Goal: Task Accomplishment & Management: Manage account settings

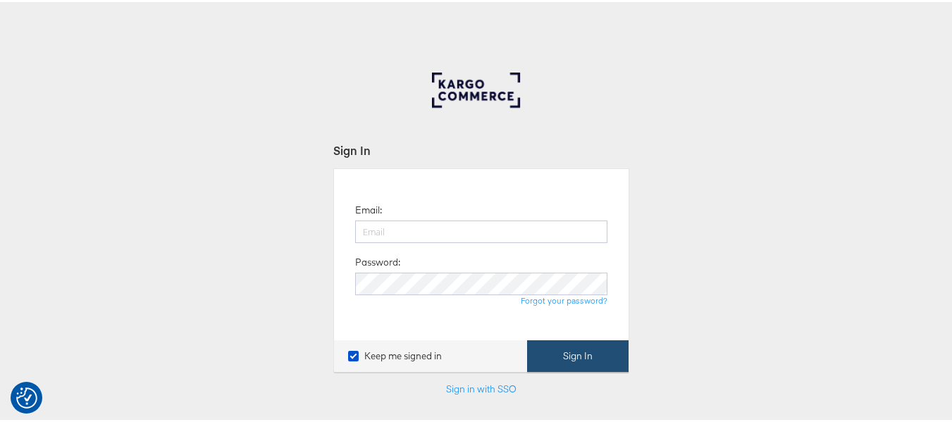
type input "aparna.doniparthi@kargo.com"
click at [554, 358] on button "Sign In" at bounding box center [577, 354] width 101 height 32
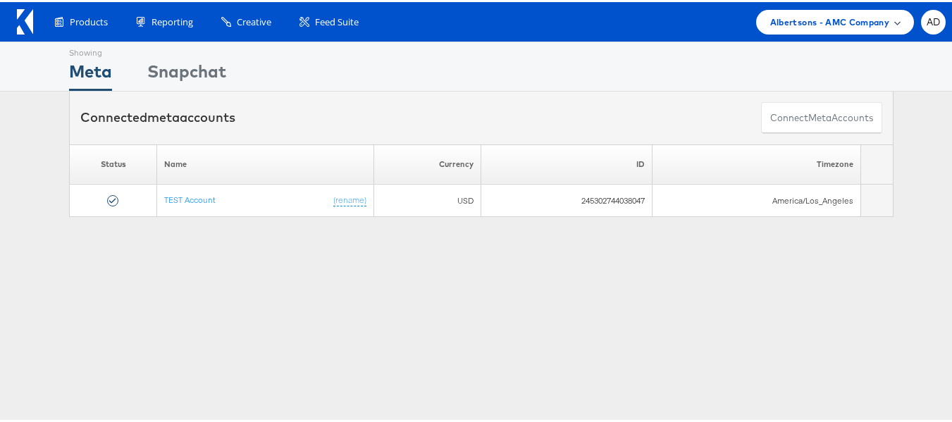
click at [838, 21] on span "Albertsons - AMC Company" at bounding box center [829, 20] width 119 height 15
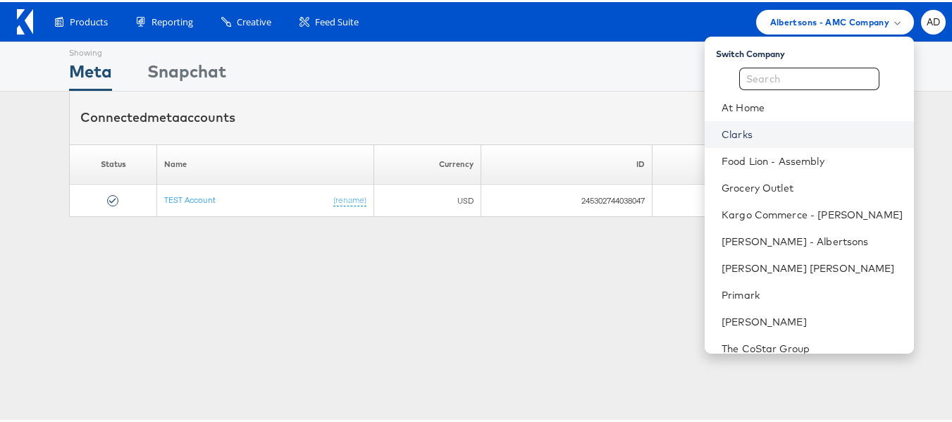
click at [722, 132] on link "Clarks" at bounding box center [812, 132] width 181 height 14
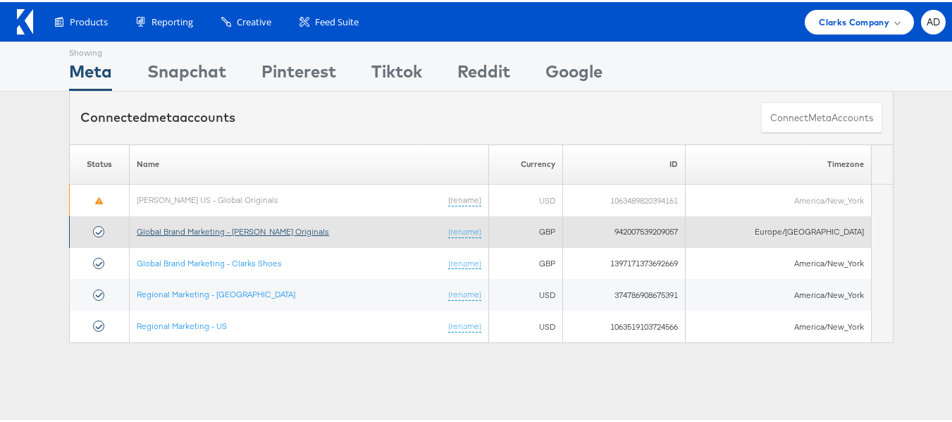
click at [280, 231] on link "Global Brand Marketing - [PERSON_NAME] Originals" at bounding box center [233, 229] width 192 height 11
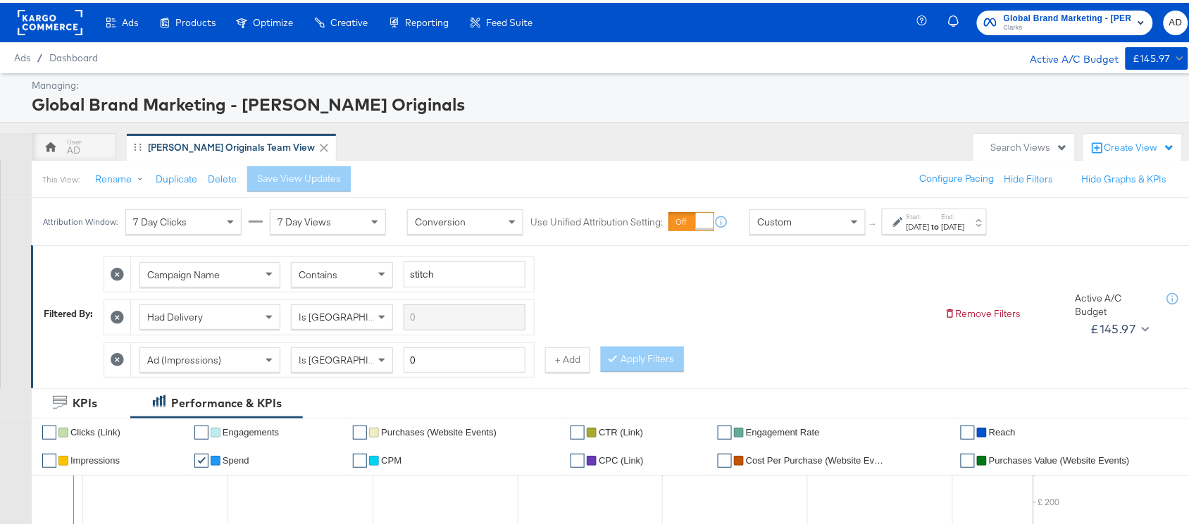
click at [965, 218] on div "Start: [DATE] to End: [DATE]" at bounding box center [936, 219] width 58 height 20
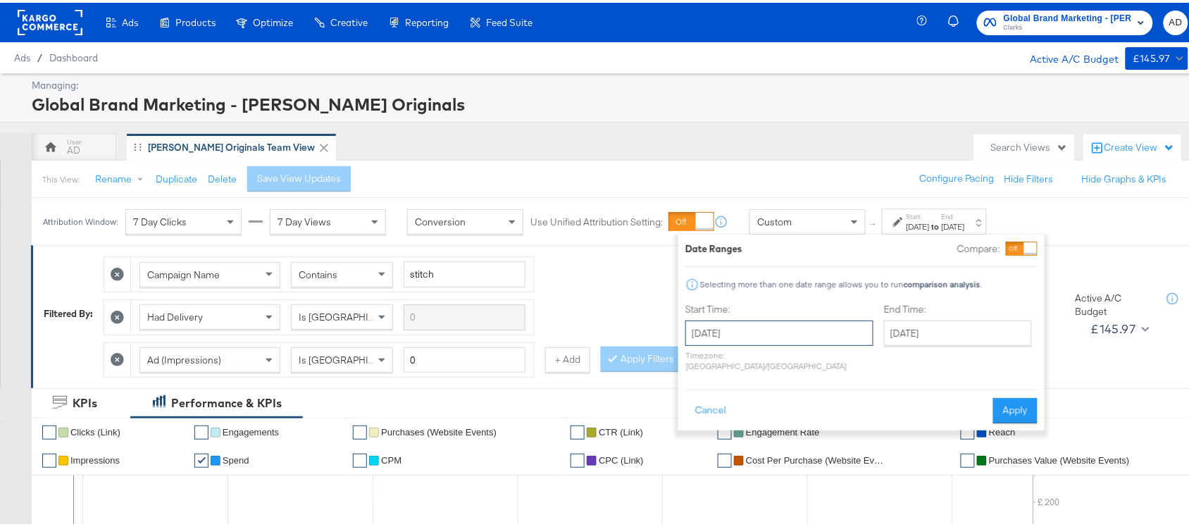
click at [765, 335] on input "August 1st 2025" at bounding box center [780, 330] width 188 height 25
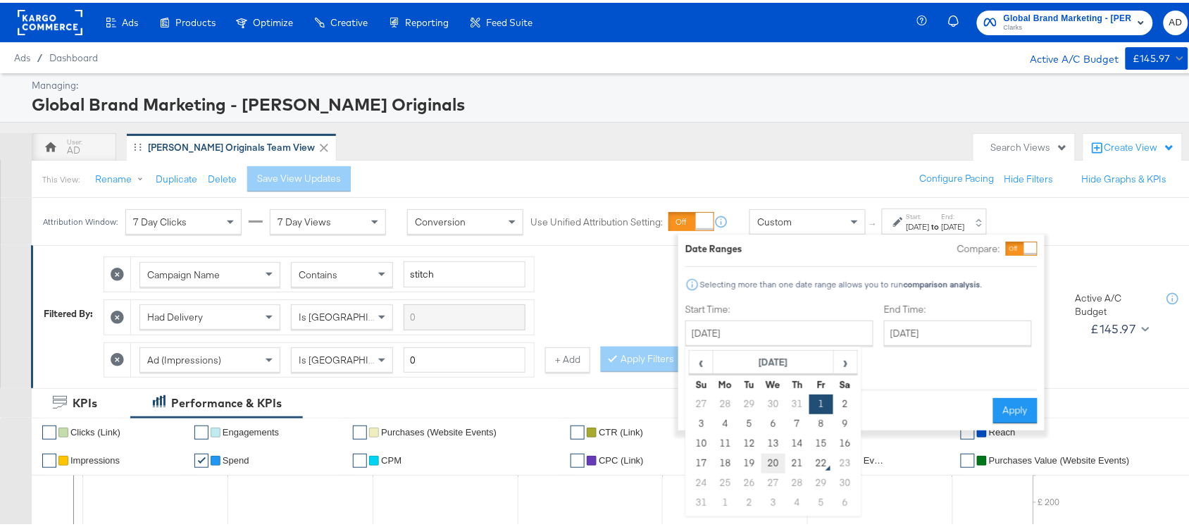
click at [769, 459] on td "20" at bounding box center [774, 461] width 24 height 20
type input "[DATE]"
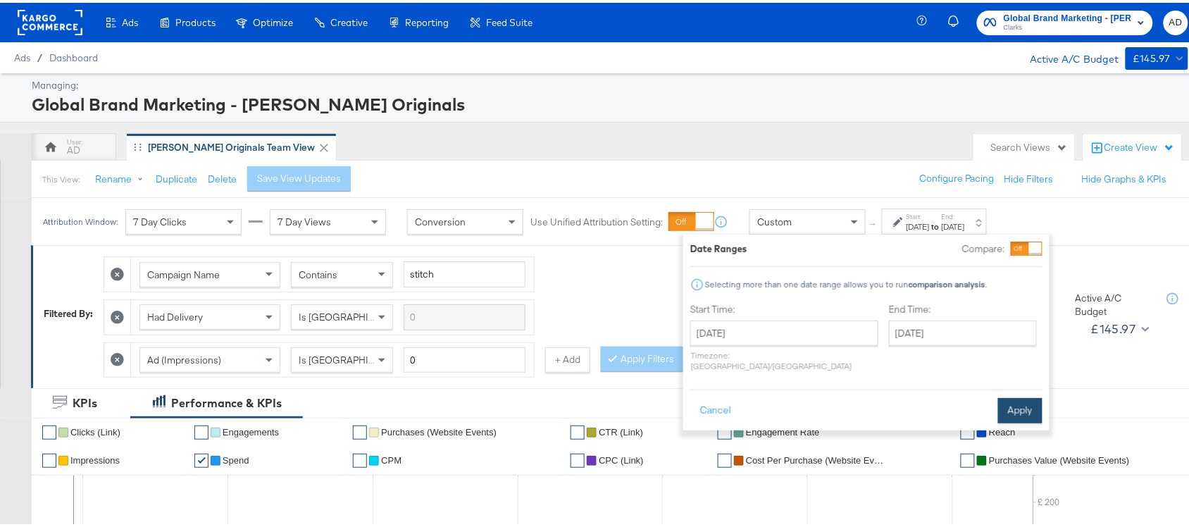
click at [1020, 395] on button "Apply" at bounding box center [1020, 407] width 44 height 25
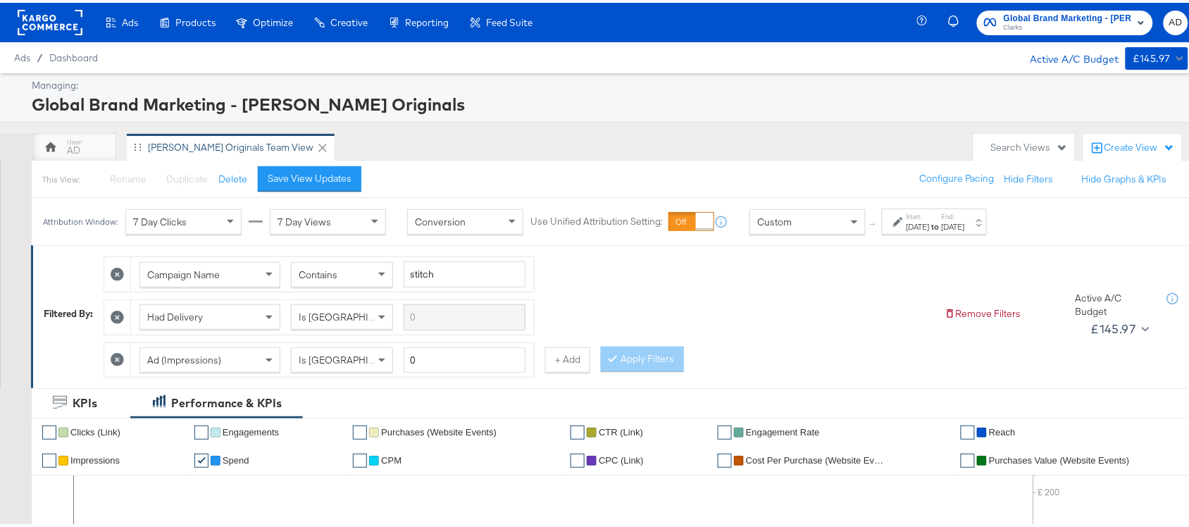
click at [1100, 18] on span "Global Brand Marketing - Clarks Originals" at bounding box center [1068, 15] width 128 height 15
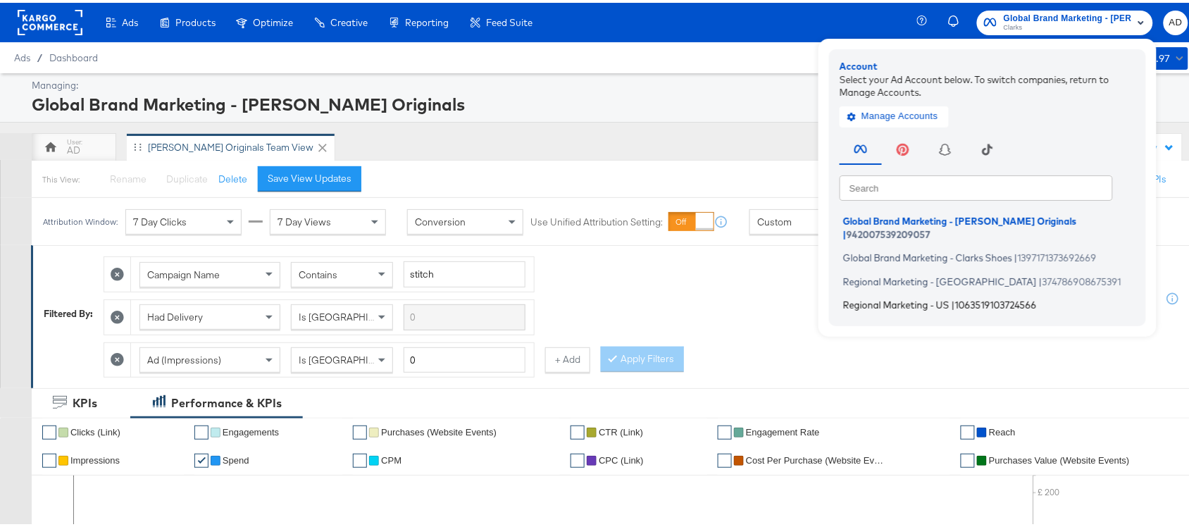
click at [898, 297] on span "Regional Marketing - US" at bounding box center [896, 302] width 106 height 11
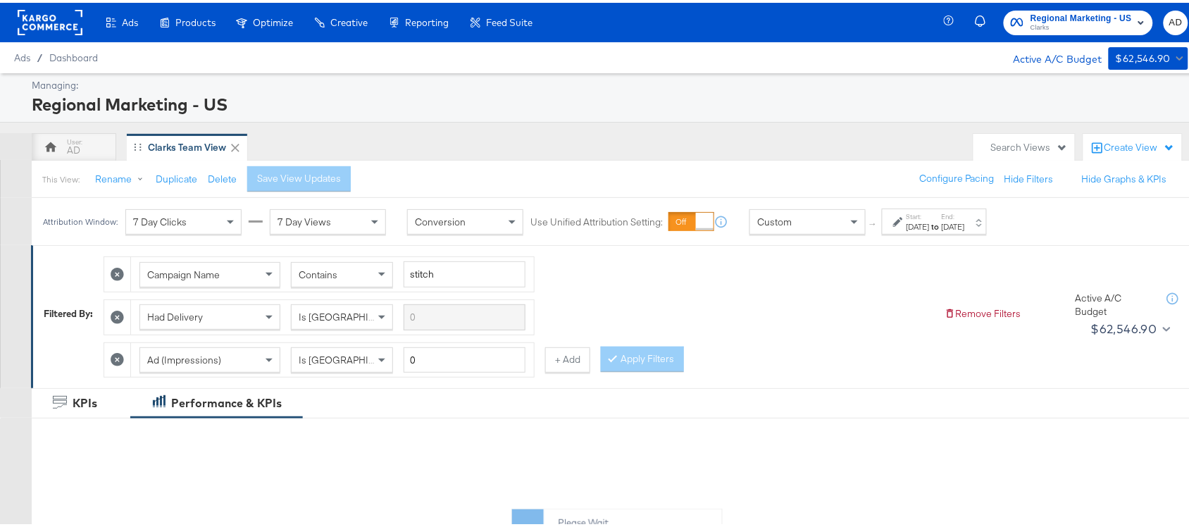
click at [965, 217] on label "End:" at bounding box center [953, 213] width 23 height 9
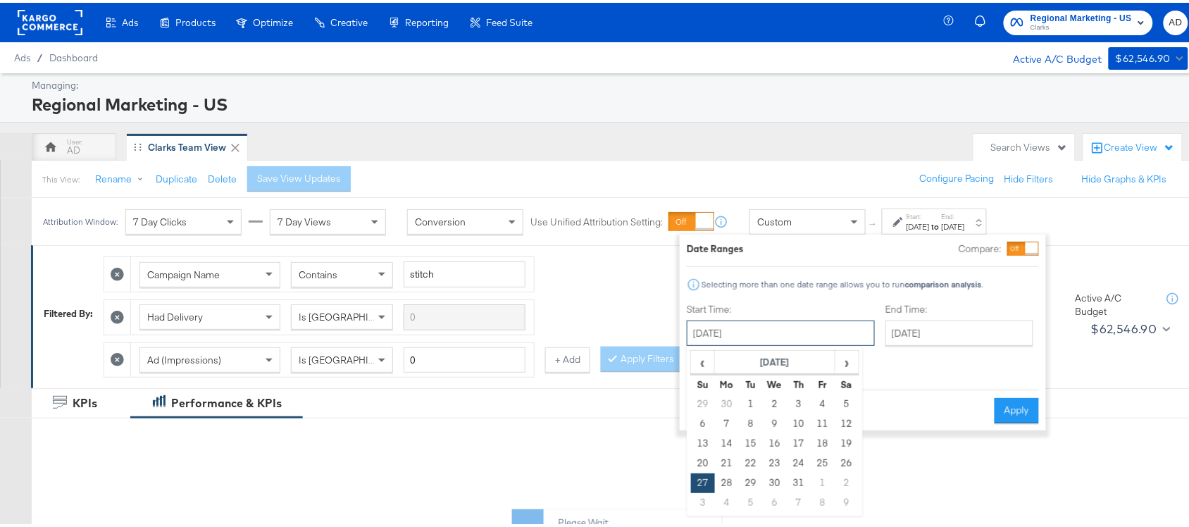
click at [731, 324] on input "July 27th 2025" at bounding box center [781, 330] width 188 height 25
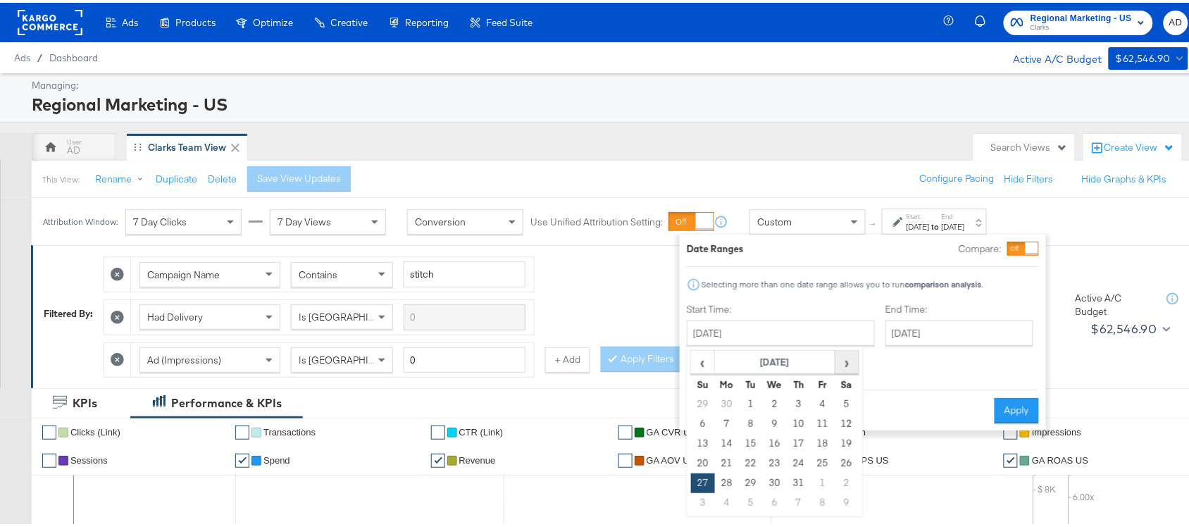
click at [848, 352] on span "›" at bounding box center [847, 359] width 22 height 21
click at [780, 462] on td "20" at bounding box center [775, 461] width 24 height 20
type input "[DATE]"
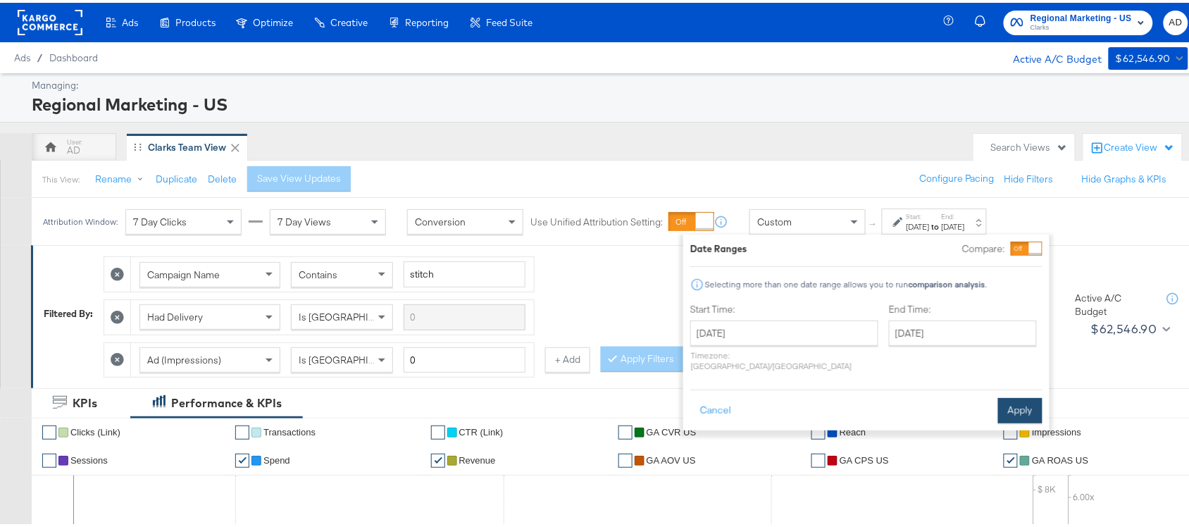
click at [1011, 395] on button "Apply" at bounding box center [1020, 407] width 44 height 25
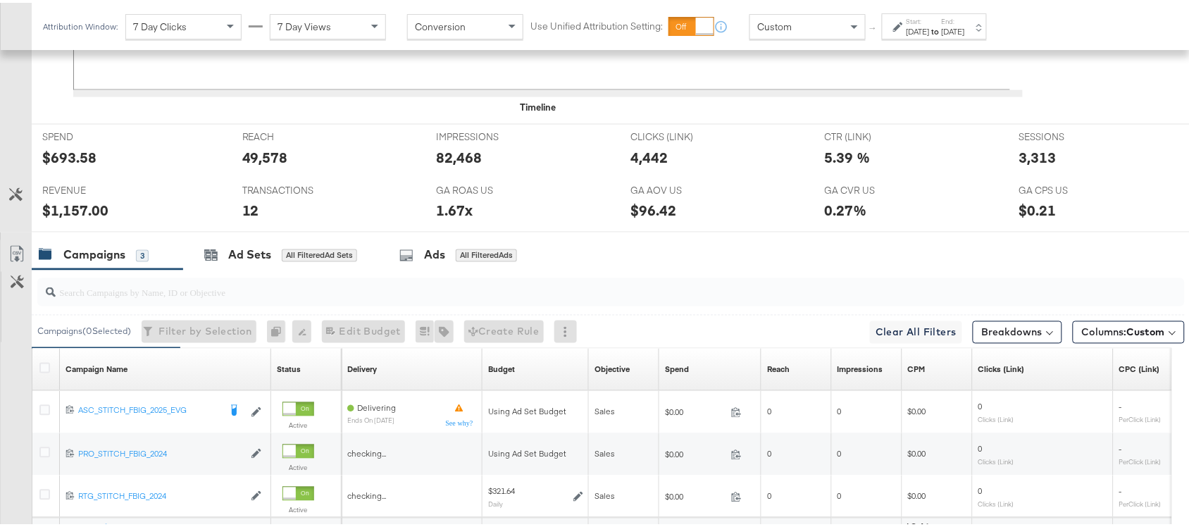
scroll to position [734, 0]
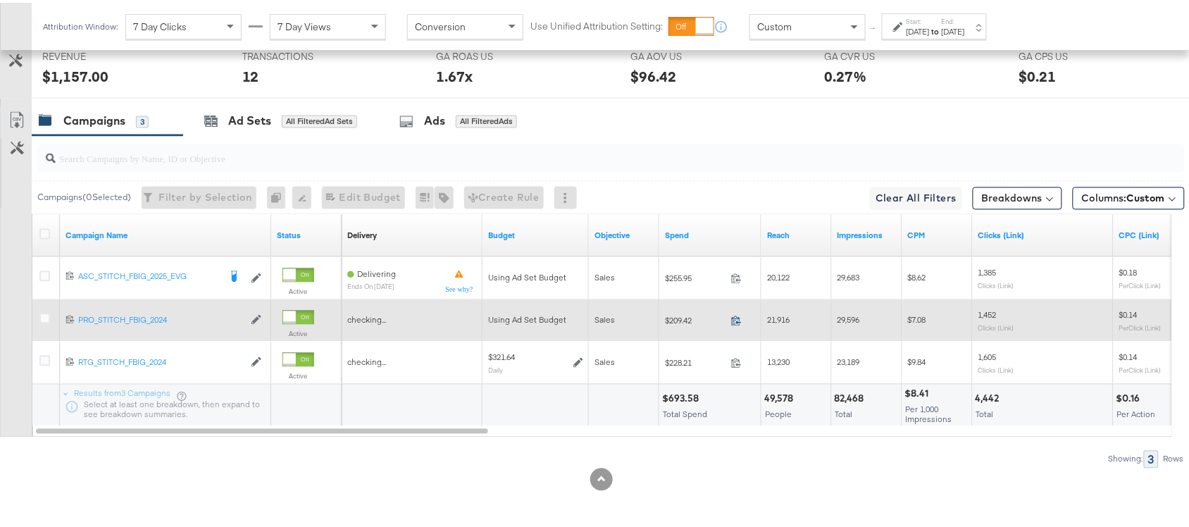
click at [741, 319] on icon at bounding box center [736, 318] width 11 height 11
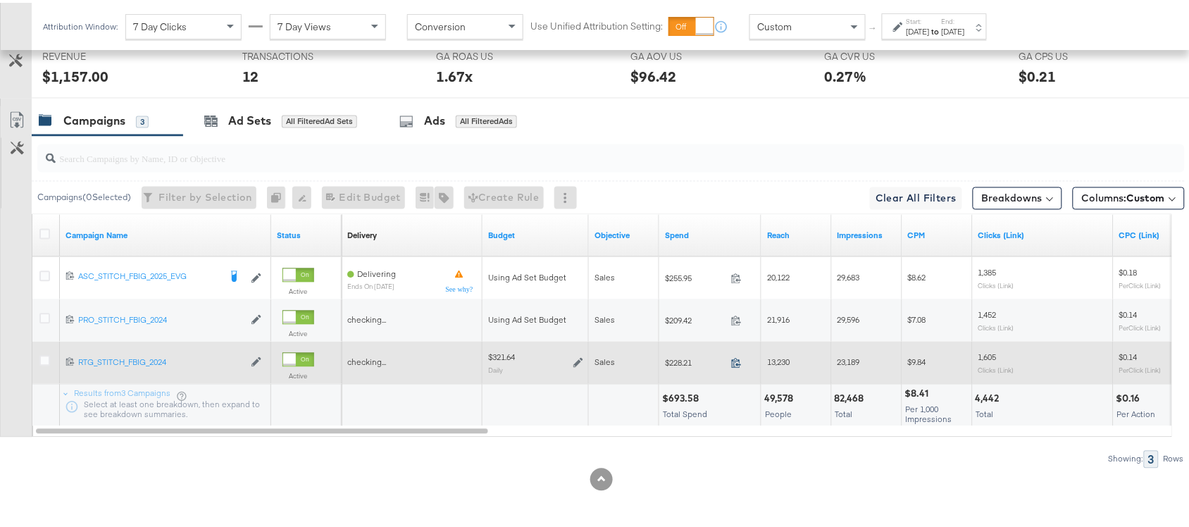
click at [740, 358] on icon at bounding box center [736, 361] width 9 height 10
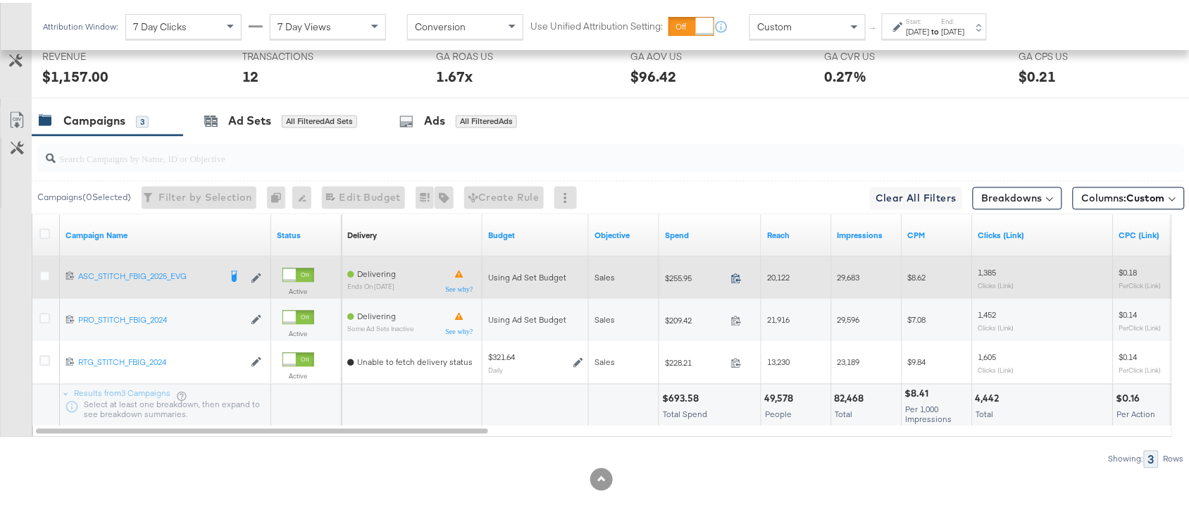
click at [737, 280] on icon at bounding box center [736, 276] width 11 height 11
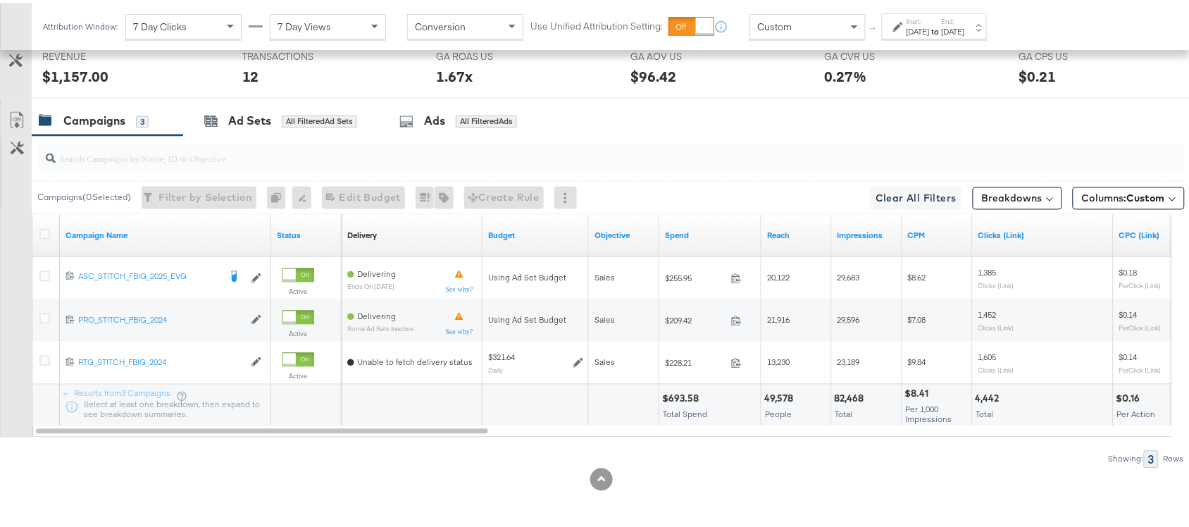
click at [942, 32] on strong "to" at bounding box center [936, 28] width 12 height 11
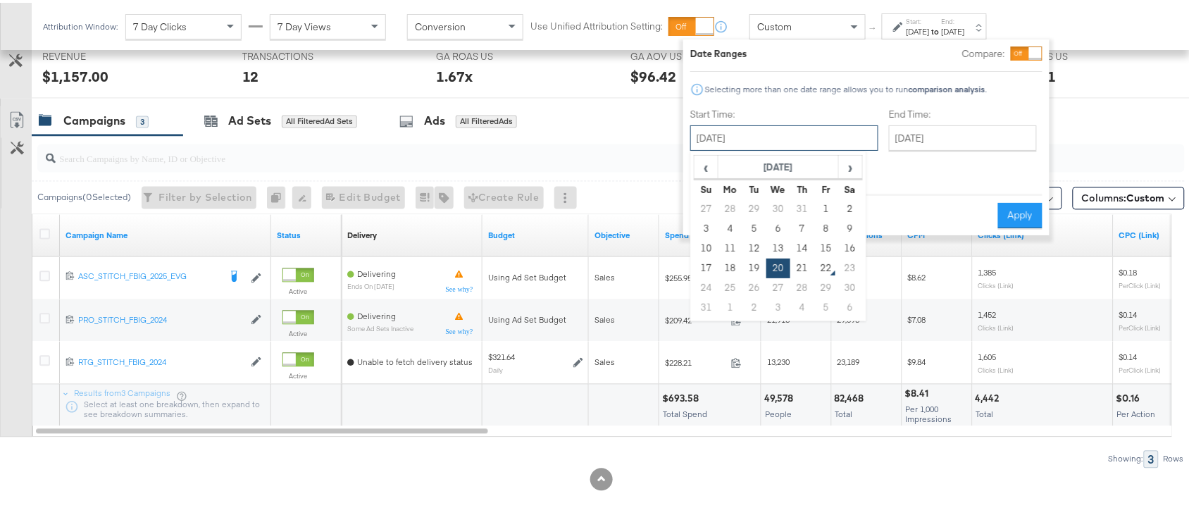
click at [742, 137] on input "[DATE]" at bounding box center [785, 135] width 188 height 25
click at [808, 269] on td "21" at bounding box center [803, 266] width 24 height 20
type input "August 21st 2025"
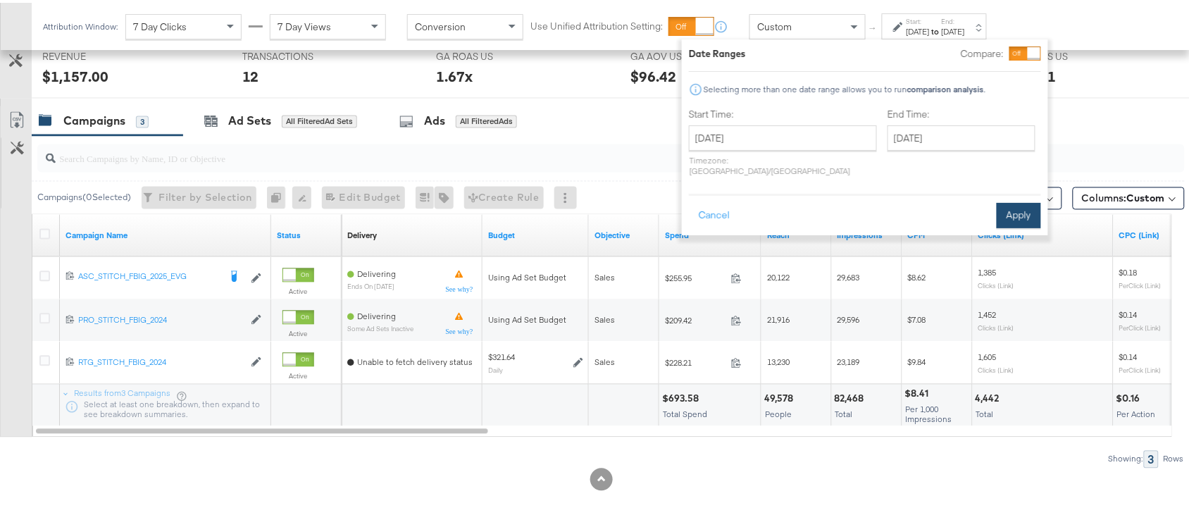
click at [1023, 200] on button "Apply" at bounding box center [1019, 212] width 44 height 25
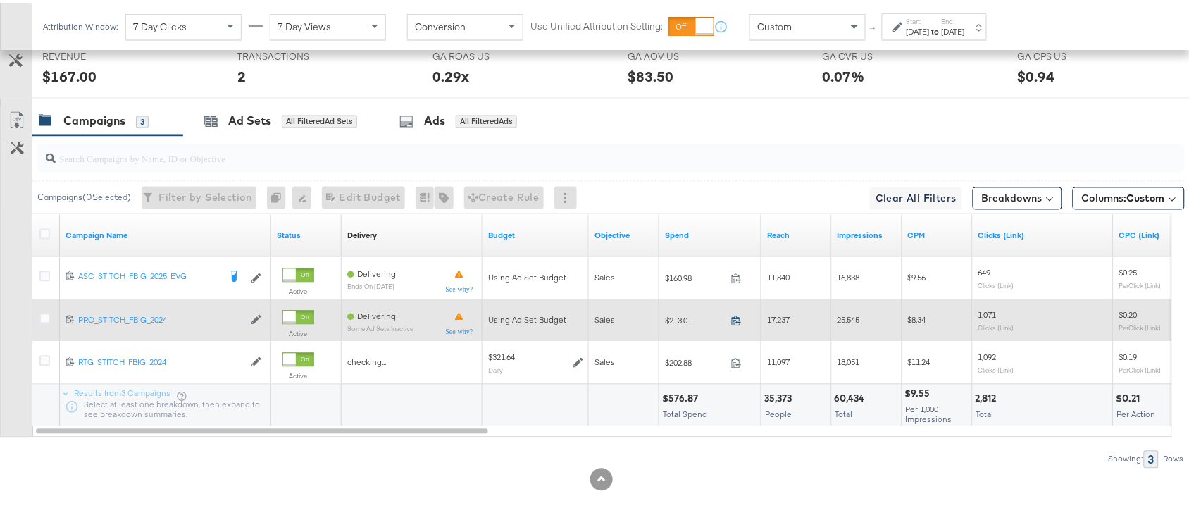
click at [736, 316] on icon at bounding box center [736, 318] width 11 height 11
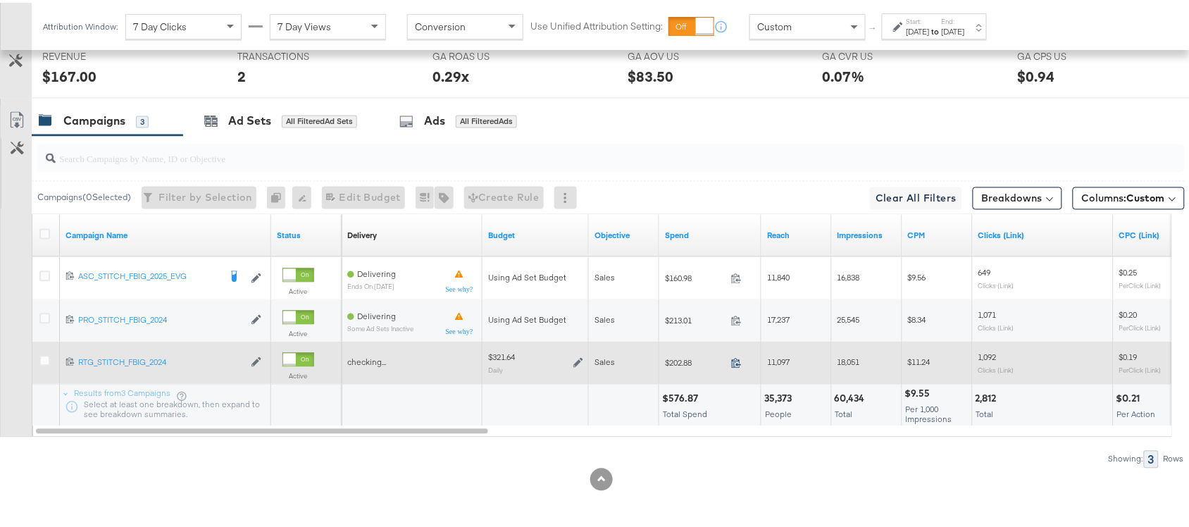
click at [738, 361] on icon at bounding box center [736, 360] width 11 height 11
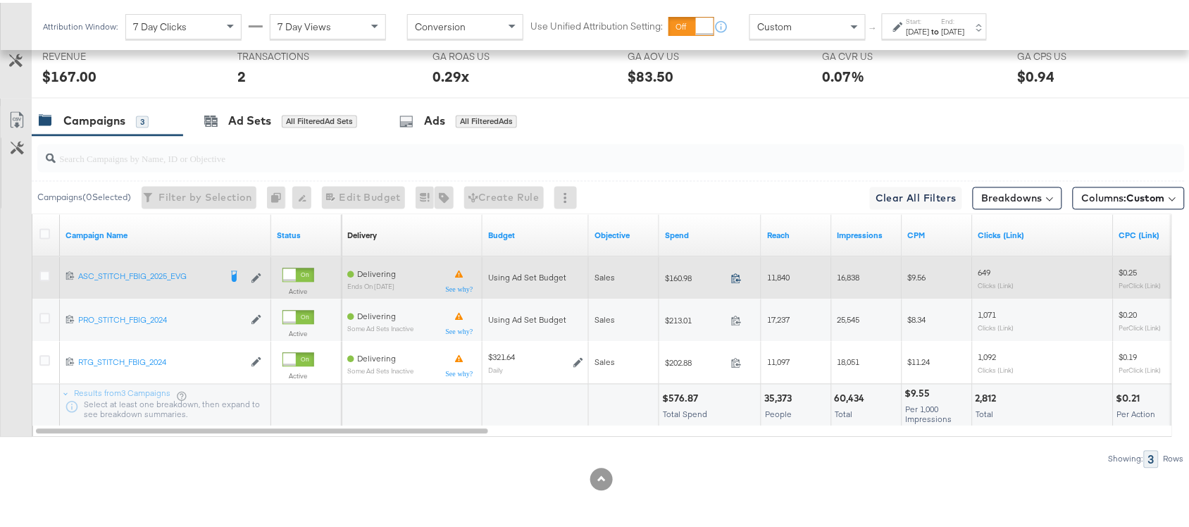
click at [738, 276] on icon at bounding box center [736, 276] width 11 height 11
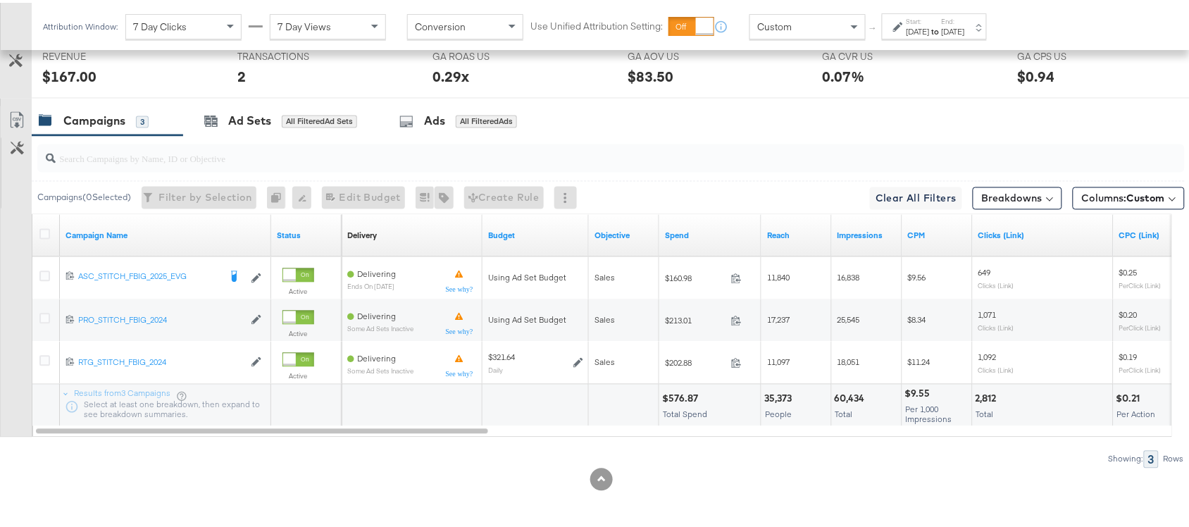
scroll to position [0, 0]
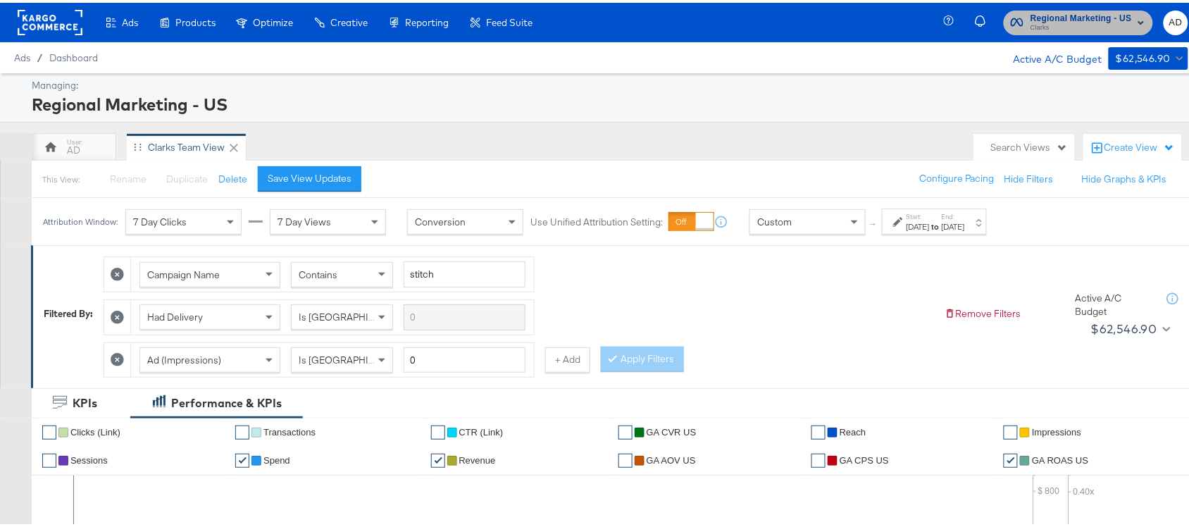
click at [1085, 20] on span "Clarks" at bounding box center [1081, 25] width 101 height 11
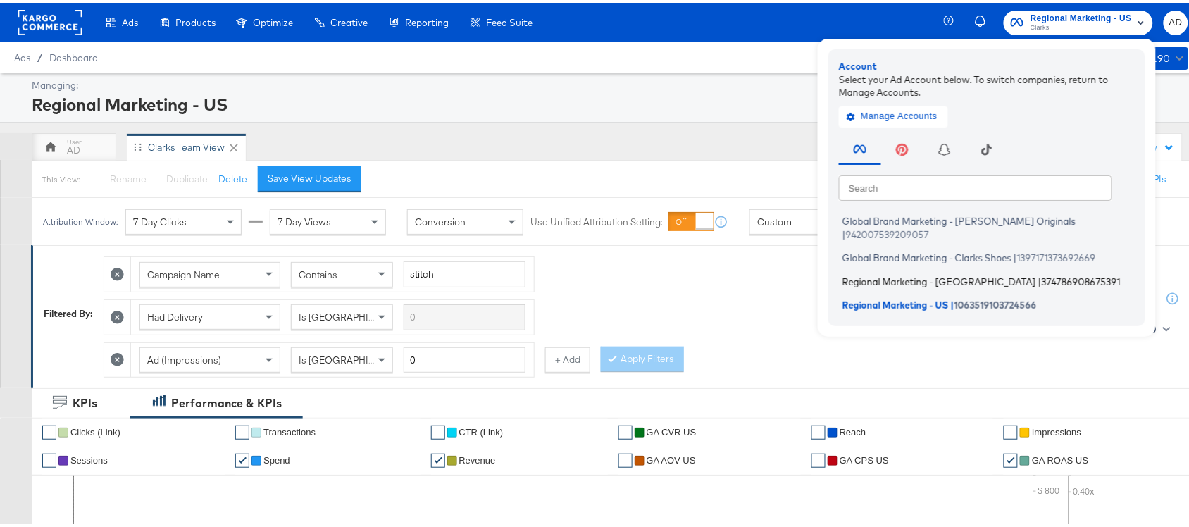
click at [889, 273] on span "Regional Marketing - CA" at bounding box center [940, 278] width 194 height 11
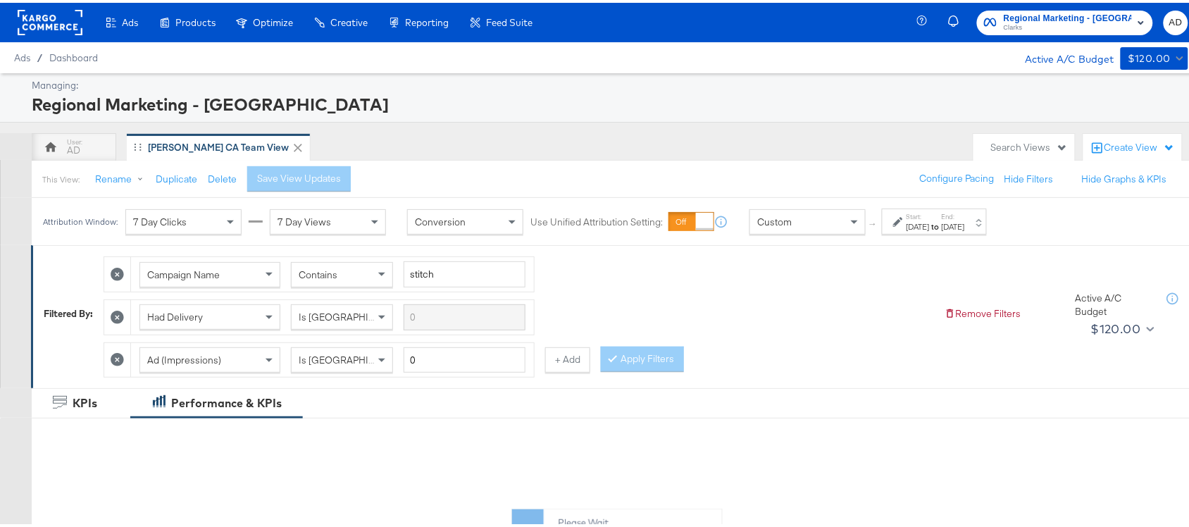
click at [965, 218] on label "End:" at bounding box center [953, 213] width 23 height 9
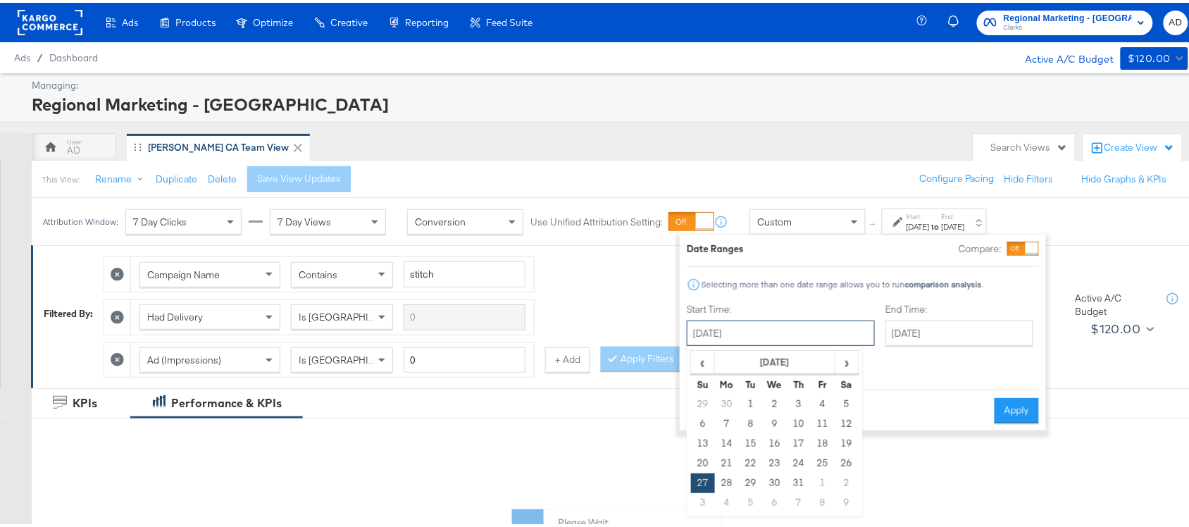
click at [798, 330] on input "[DATE]" at bounding box center [781, 330] width 188 height 25
click at [848, 358] on span "›" at bounding box center [847, 359] width 22 height 21
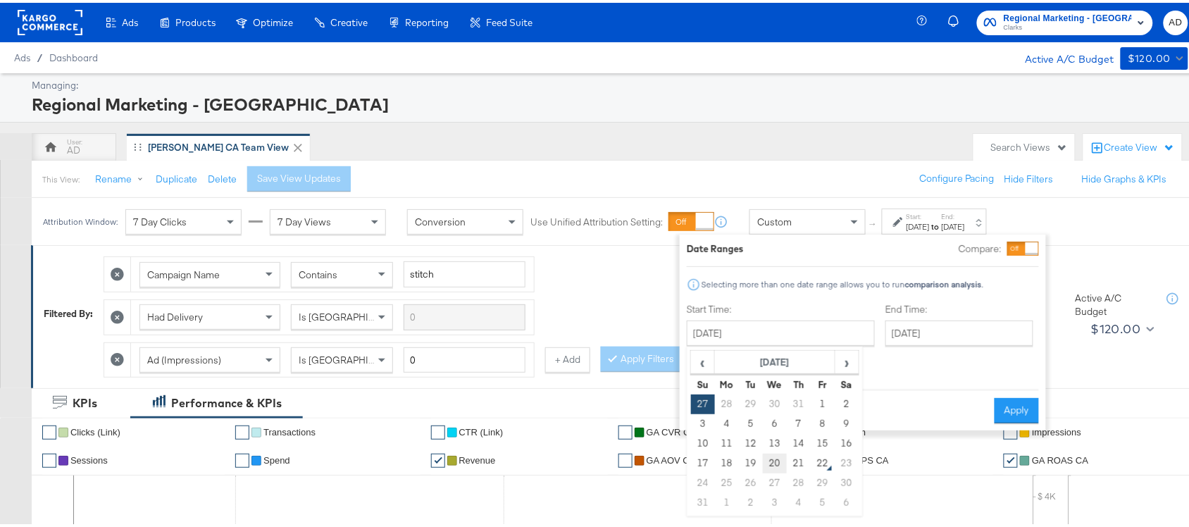
click at [773, 456] on td "20" at bounding box center [775, 461] width 24 height 20
type input "August 20th 2025"
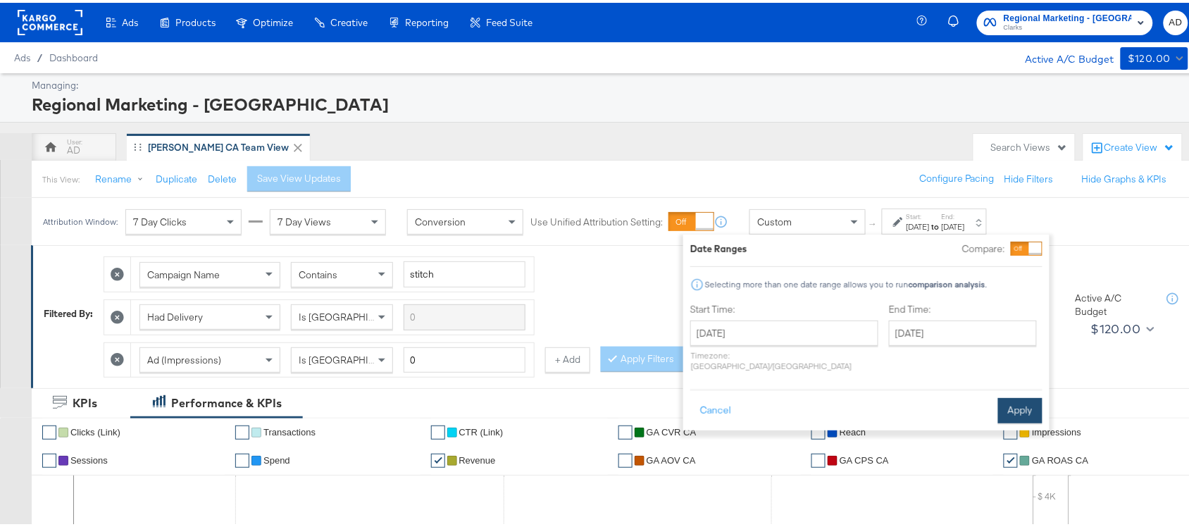
click at [1015, 395] on button "Apply" at bounding box center [1020, 407] width 44 height 25
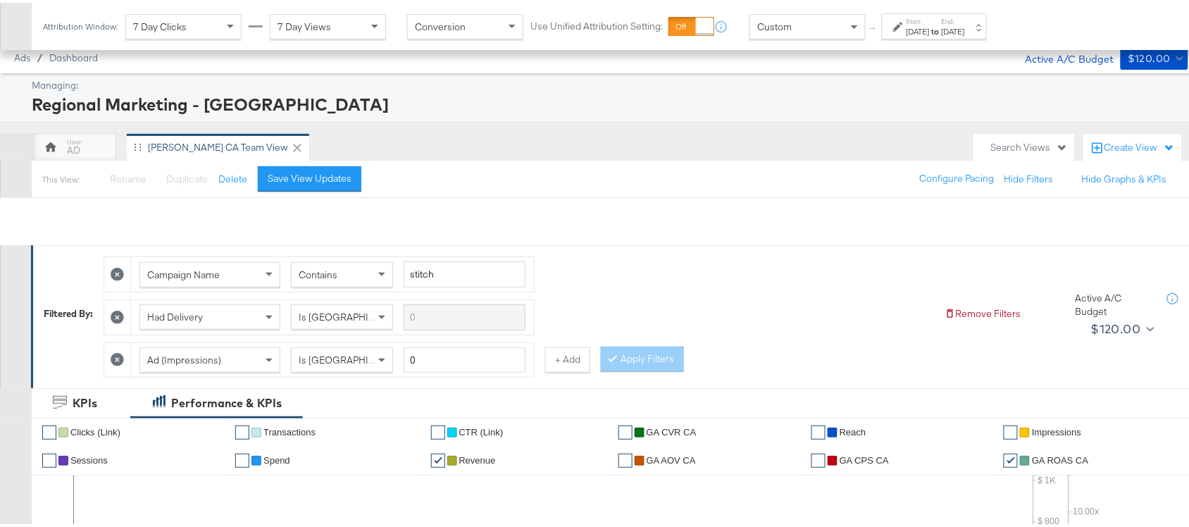
scroll to position [692, 0]
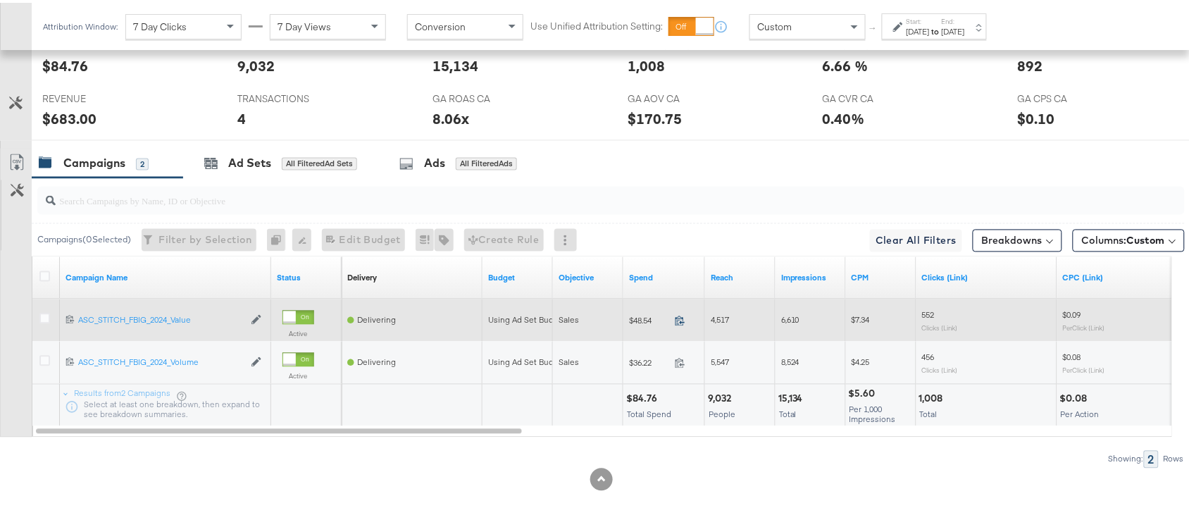
click at [684, 318] on icon at bounding box center [680, 318] width 11 height 11
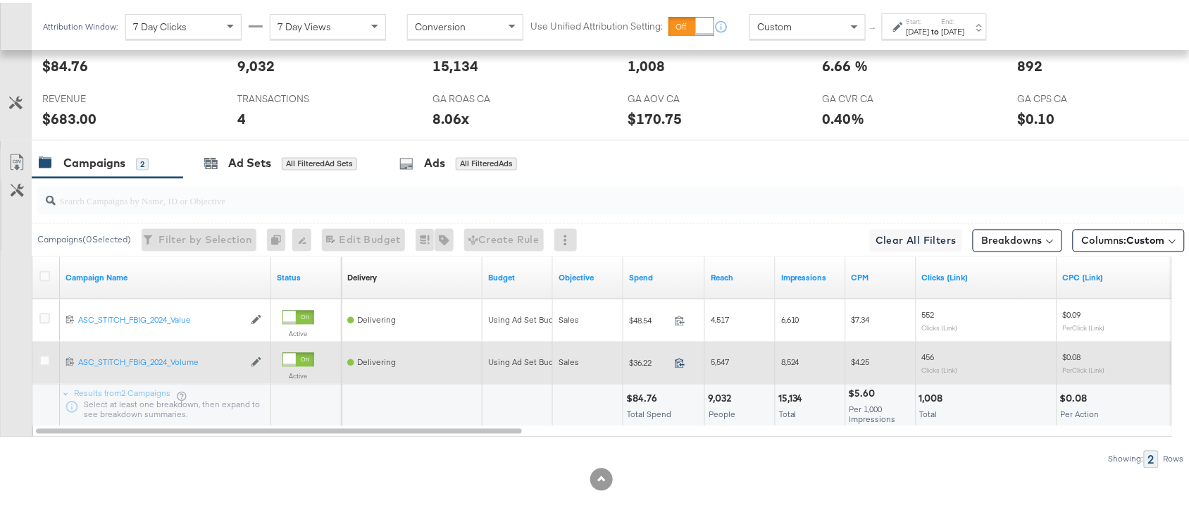
click at [681, 357] on icon at bounding box center [680, 360] width 11 height 11
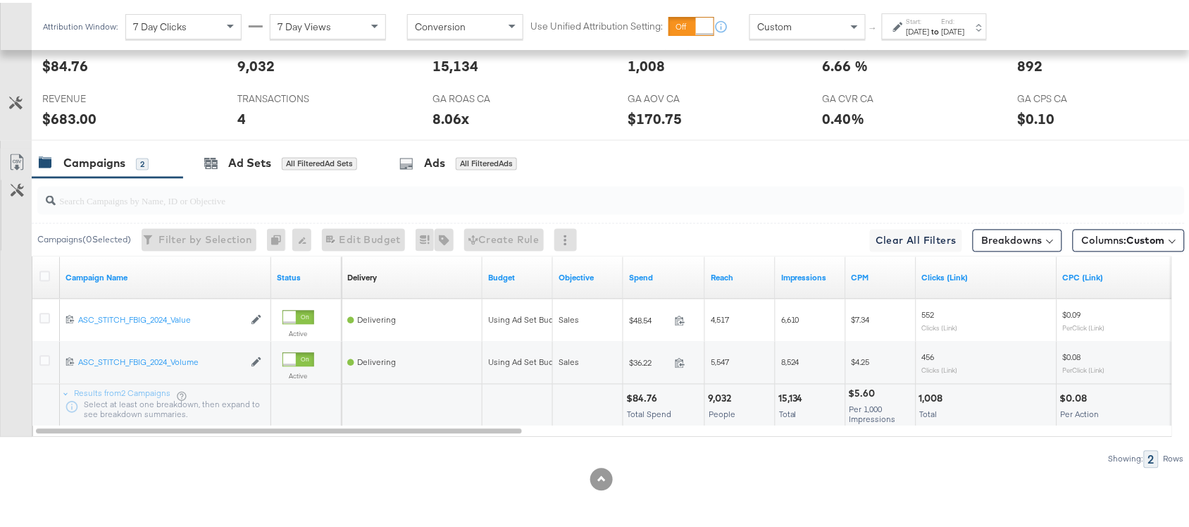
click at [934, 11] on div "Start: Aug 20th 2025 to End: Aug 20th 2025" at bounding box center [934, 24] width 105 height 26
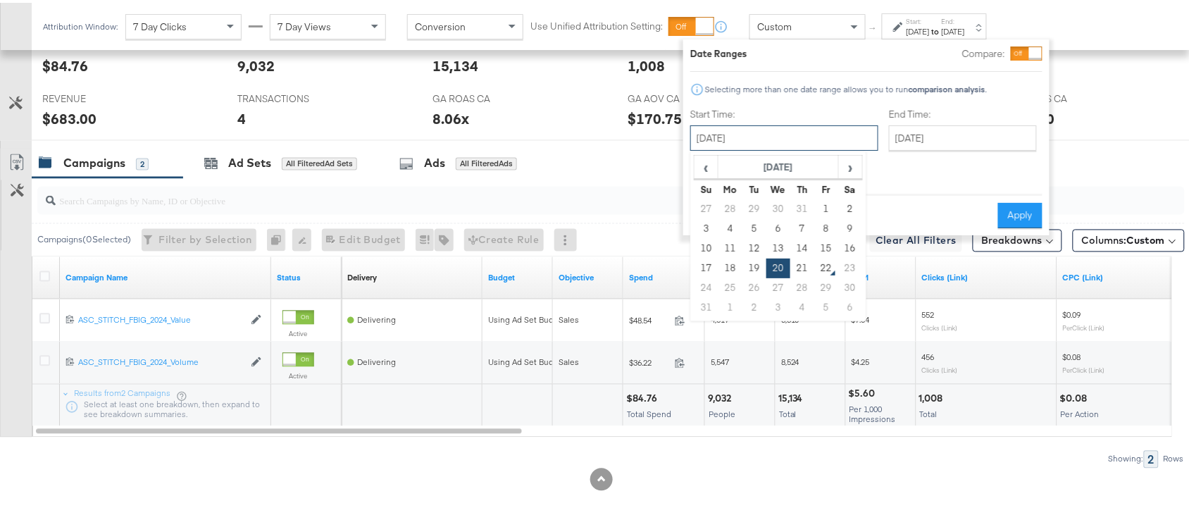
click at [744, 132] on input "[DATE]" at bounding box center [785, 135] width 188 height 25
click at [802, 268] on td "21" at bounding box center [803, 266] width 24 height 20
type input "[DATE]"
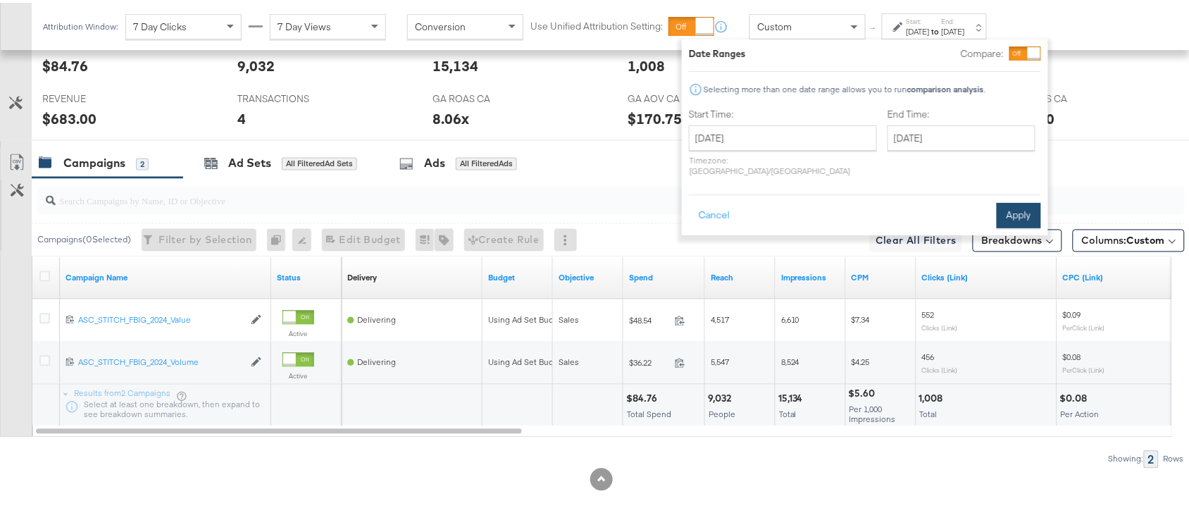
click at [1022, 204] on button "Apply" at bounding box center [1019, 212] width 44 height 25
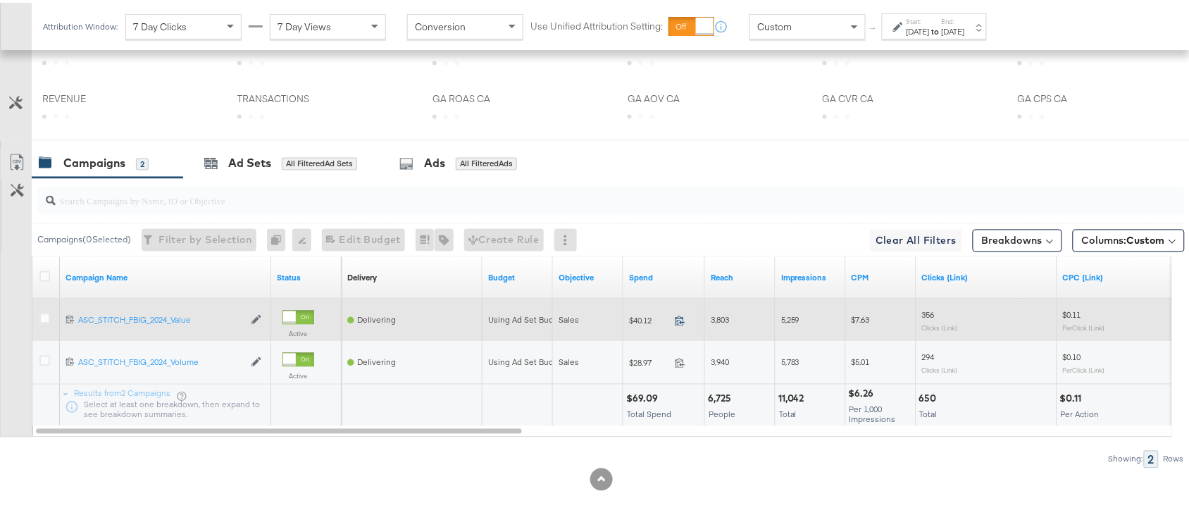
click at [681, 319] on icon at bounding box center [680, 318] width 11 height 11
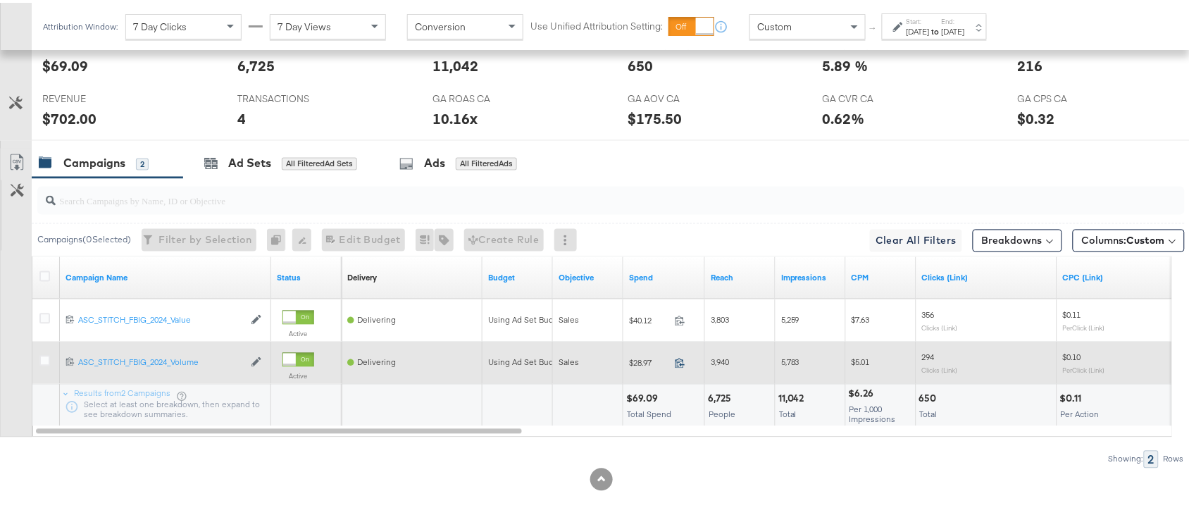
click at [685, 359] on icon at bounding box center [680, 360] width 11 height 11
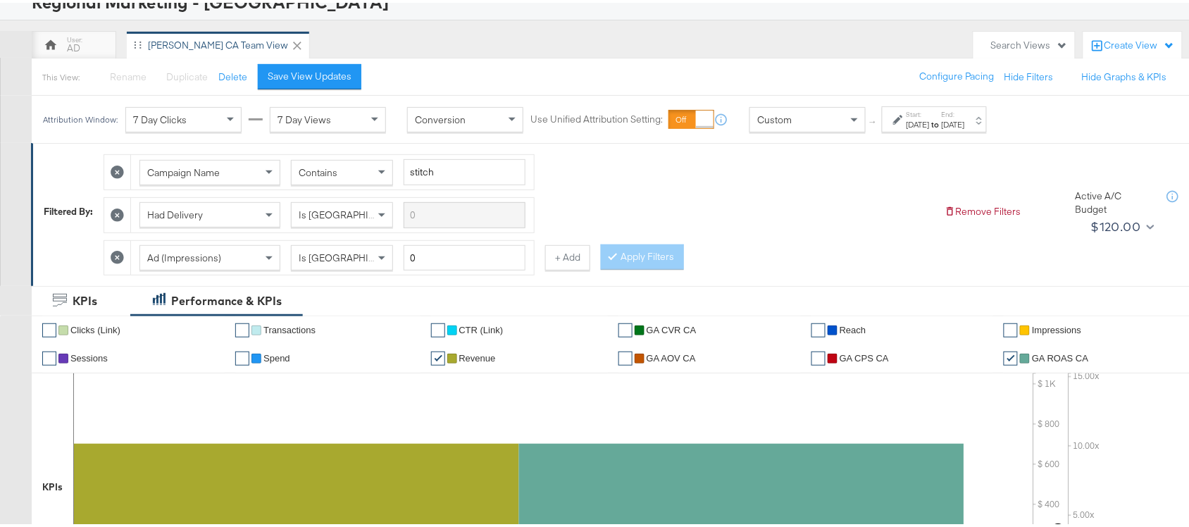
scroll to position [0, 0]
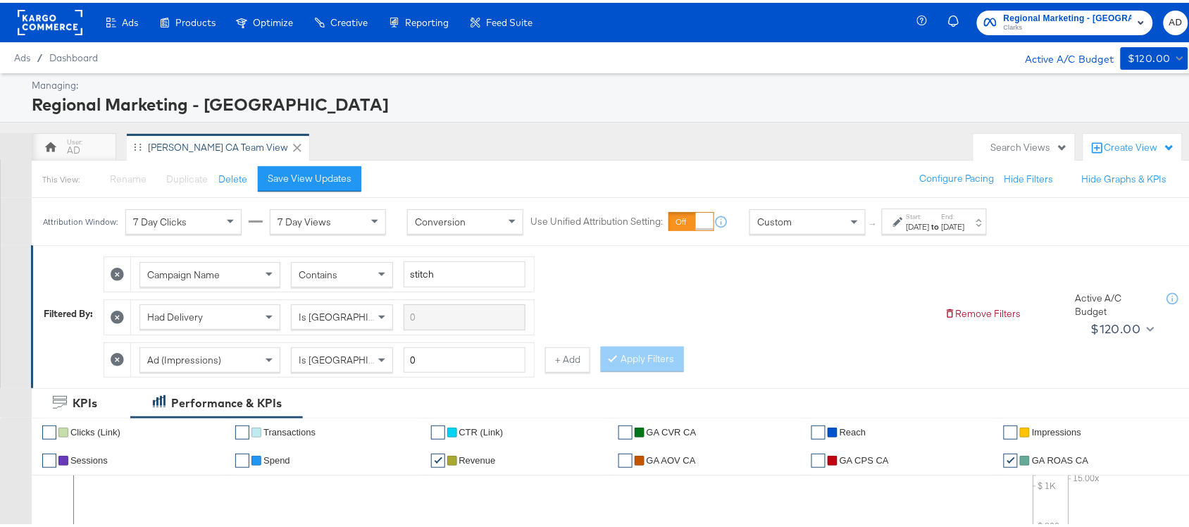
click at [1077, 23] on span "Clarks" at bounding box center [1068, 25] width 128 height 11
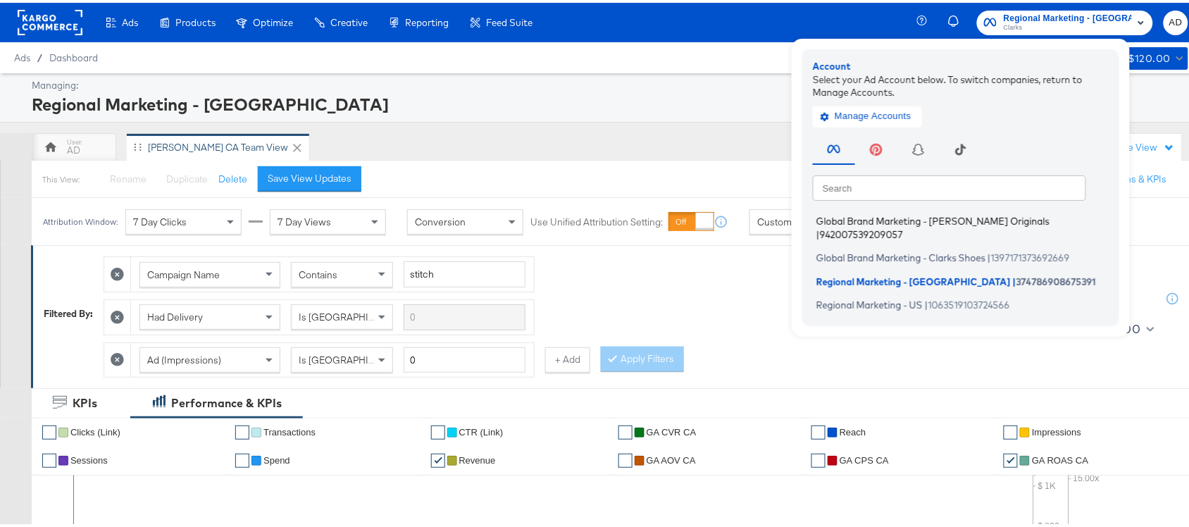
click at [891, 215] on span "Global Brand Marketing - [PERSON_NAME] Originals" at bounding box center [933, 218] width 233 height 11
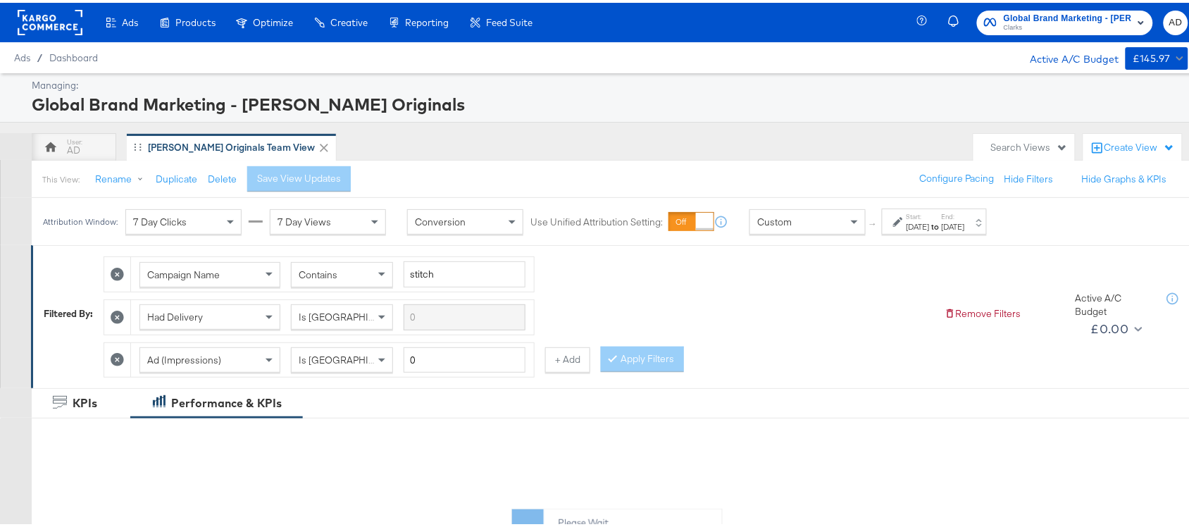
click at [930, 223] on div "[DATE]" at bounding box center [918, 223] width 23 height 11
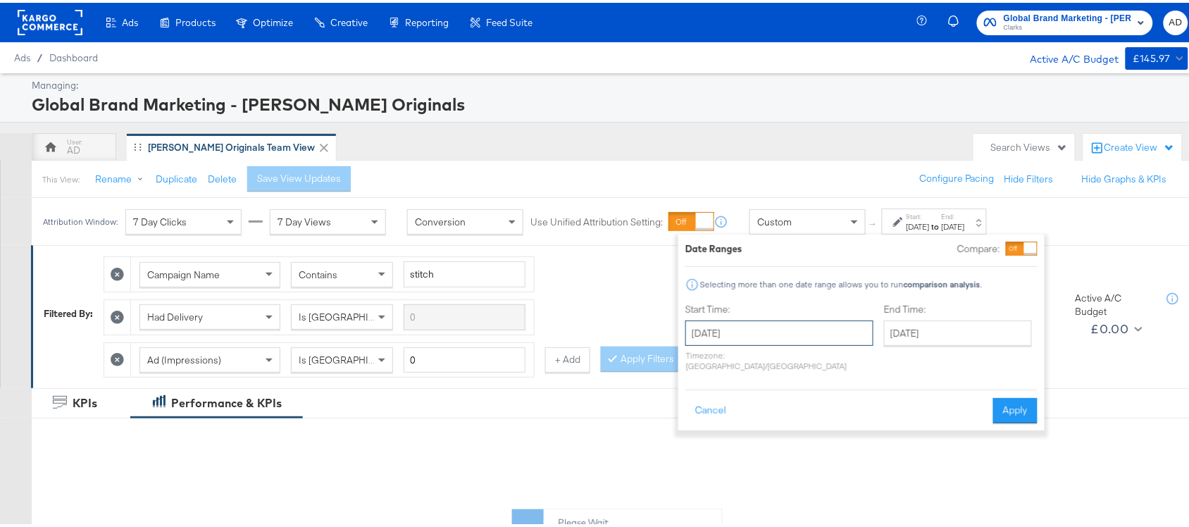
click at [783, 330] on input "[DATE]" at bounding box center [780, 330] width 188 height 25
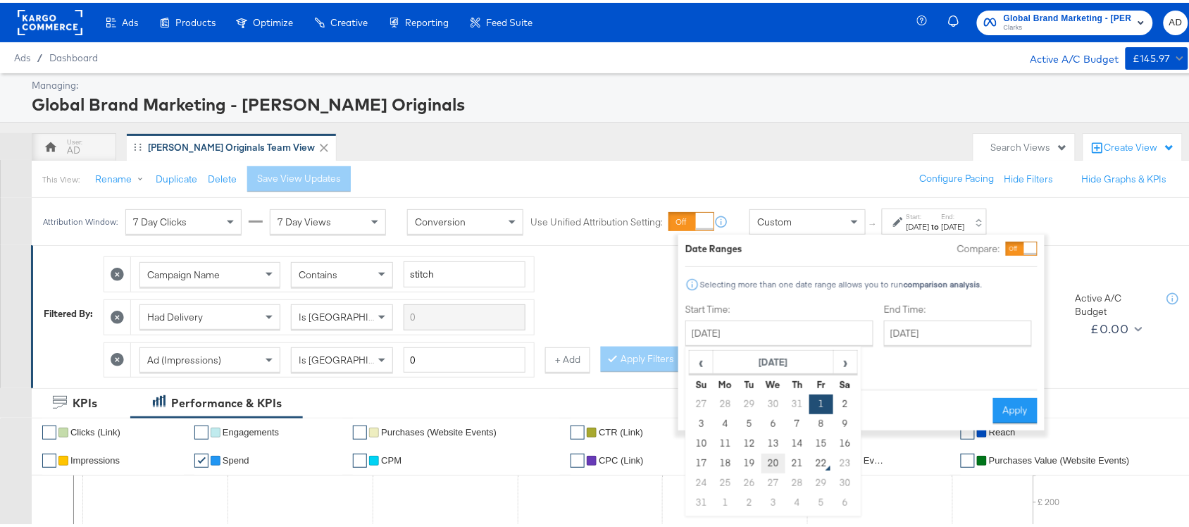
click at [776, 459] on td "20" at bounding box center [774, 461] width 24 height 20
type input "[DATE]"
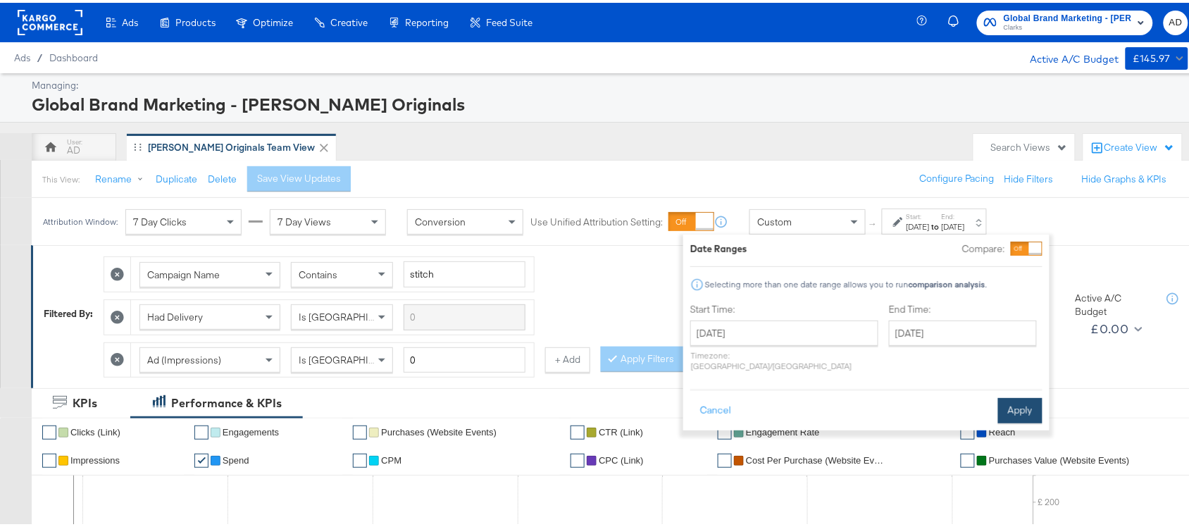
click at [1032, 405] on button "Apply" at bounding box center [1020, 407] width 44 height 25
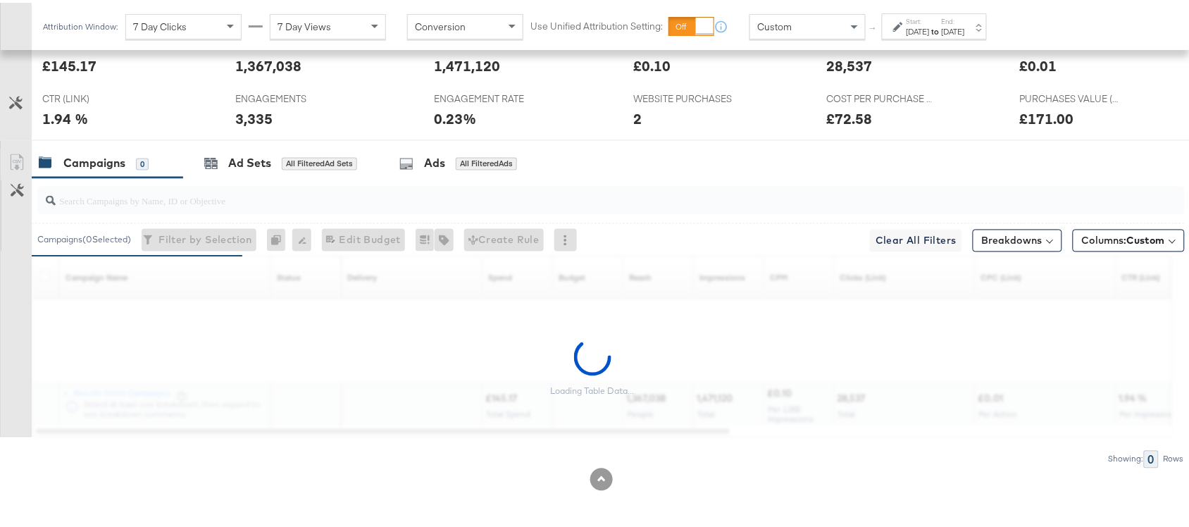
scroll to position [650, 0]
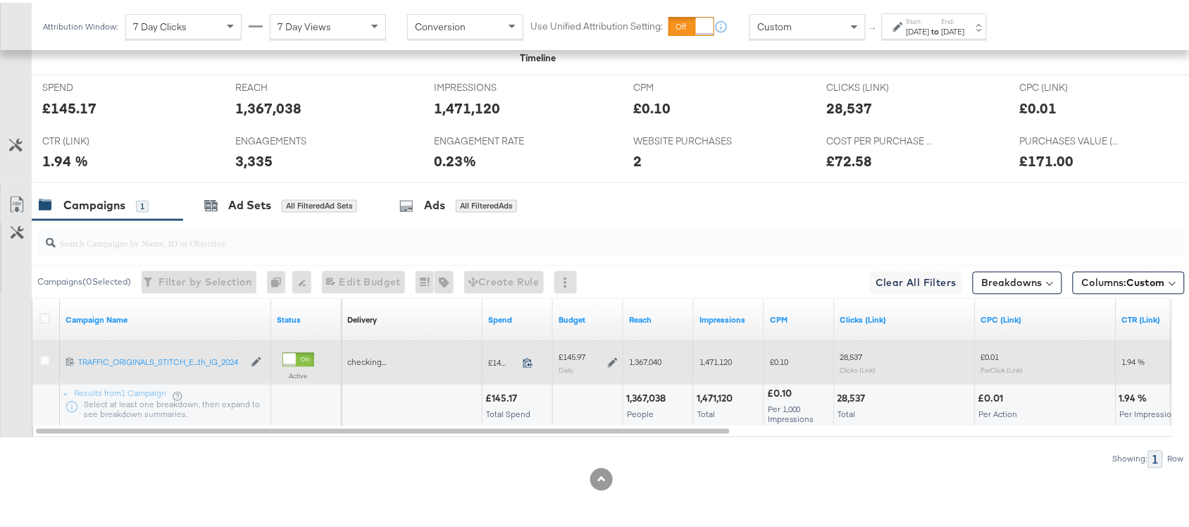
click at [529, 361] on icon at bounding box center [528, 360] width 11 height 11
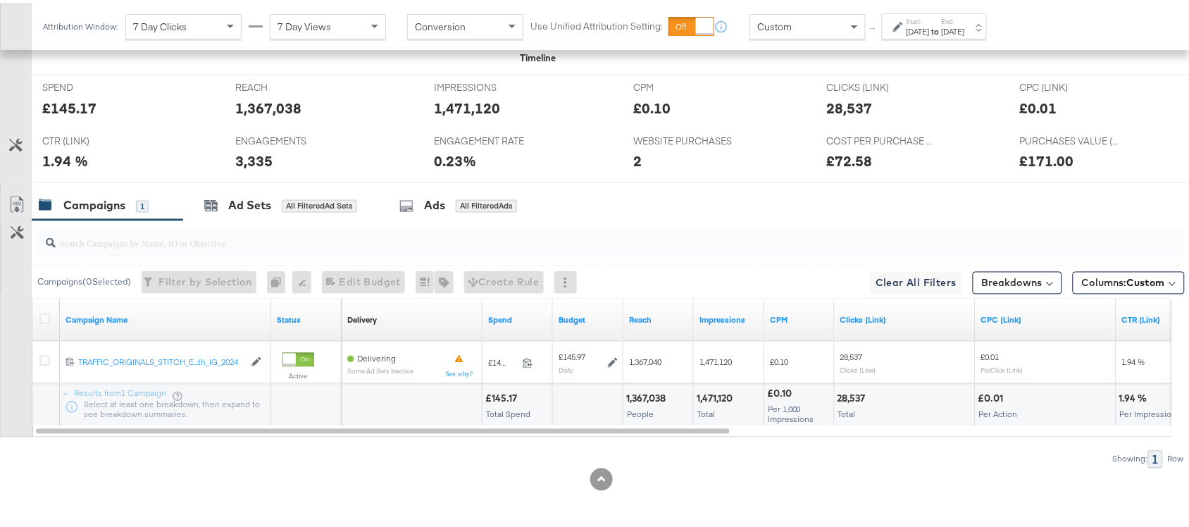
click at [965, 26] on div "[DATE]" at bounding box center [953, 28] width 23 height 11
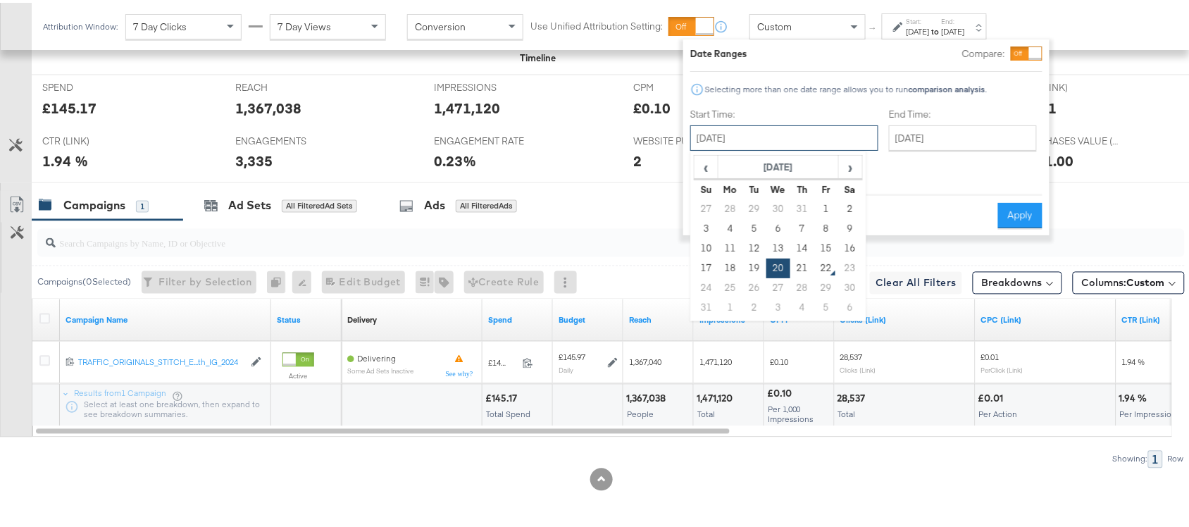
click at [737, 131] on input "[DATE]" at bounding box center [785, 135] width 188 height 25
click at [801, 264] on td "21" at bounding box center [803, 266] width 24 height 20
type input "[DATE]"
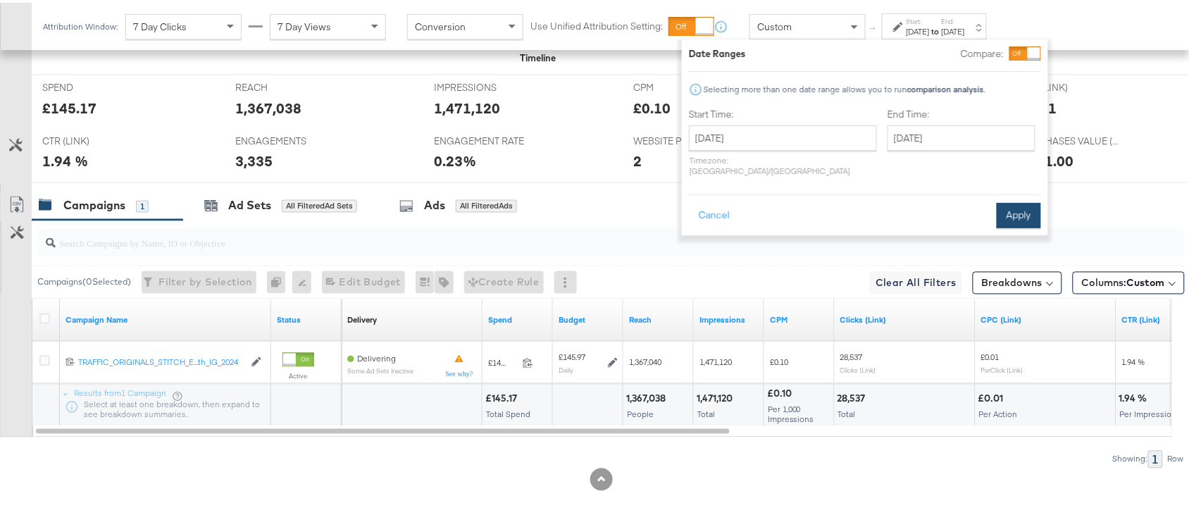
click at [1023, 205] on button "Apply" at bounding box center [1019, 212] width 44 height 25
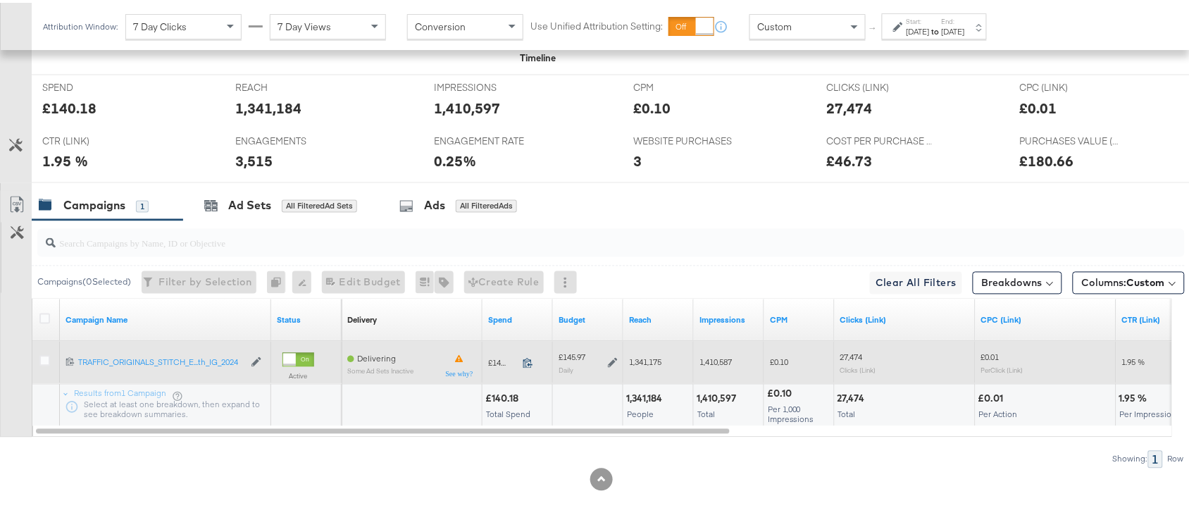
click at [533, 363] on icon at bounding box center [528, 361] width 9 height 10
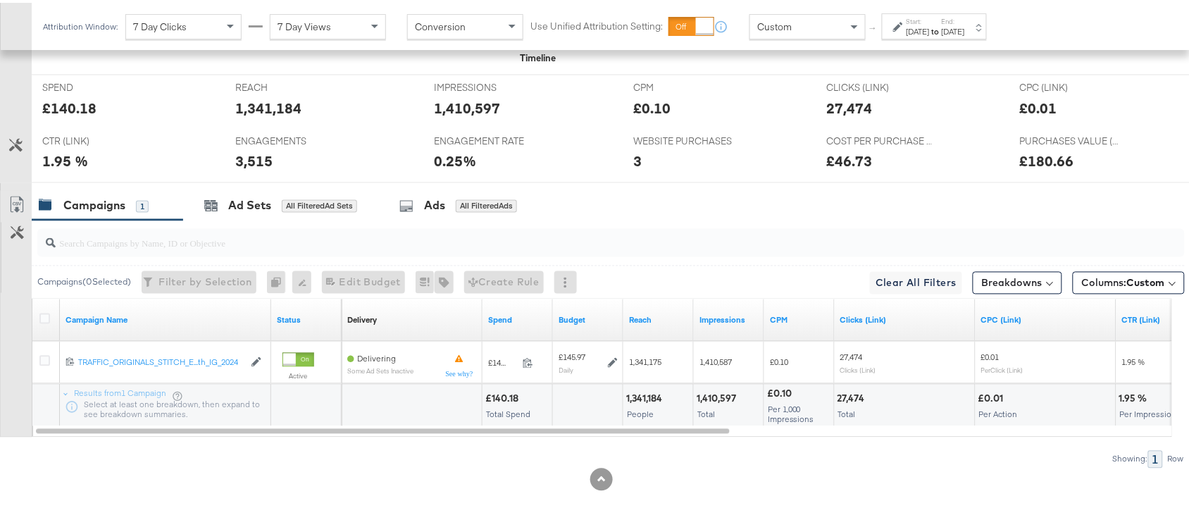
scroll to position [0, 0]
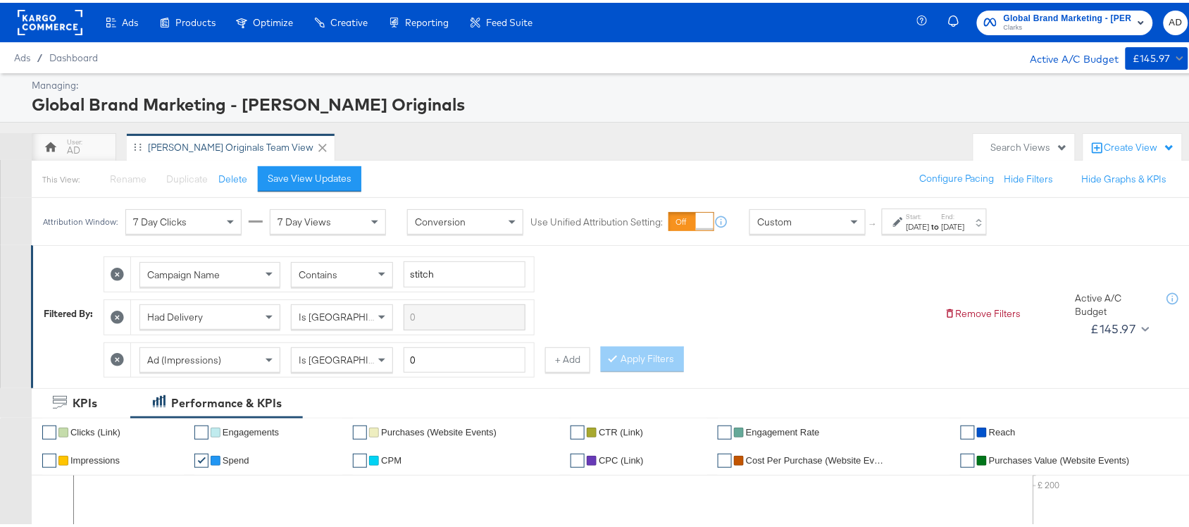
click at [28, 18] on rect at bounding box center [50, 19] width 65 height 25
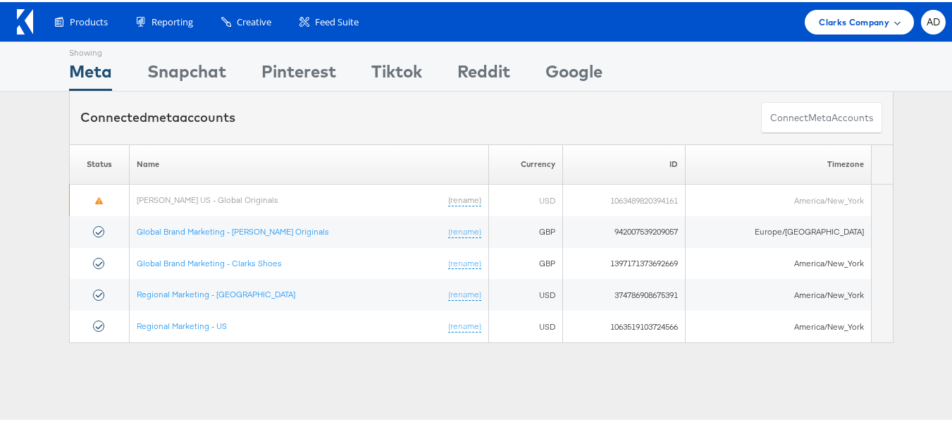
click at [850, 20] on span "Clarks Company" at bounding box center [854, 20] width 70 height 15
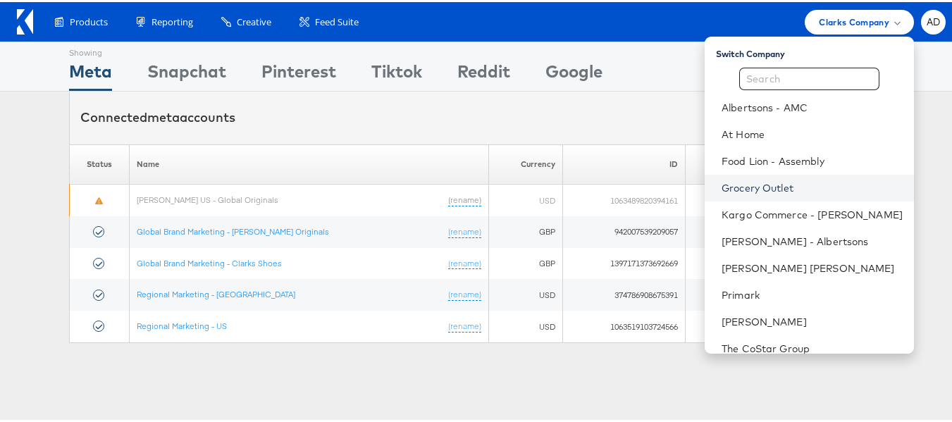
click at [722, 183] on link "Grocery Outlet" at bounding box center [812, 186] width 181 height 14
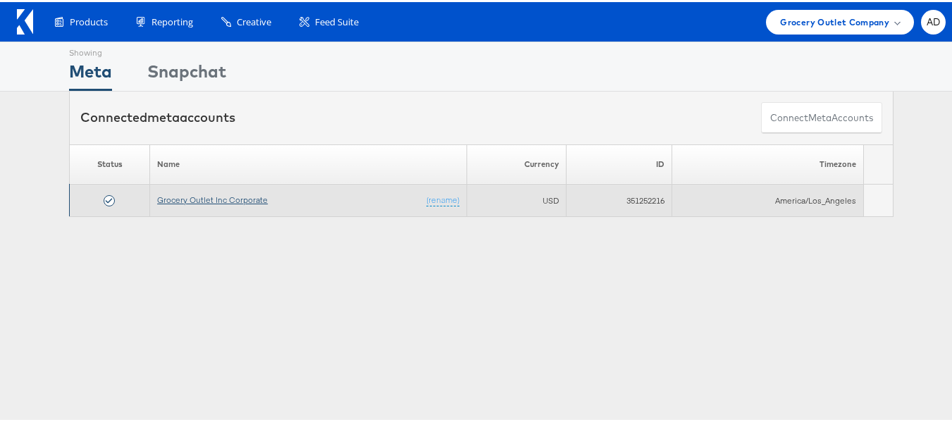
click at [220, 199] on link "Grocery Outlet Inc Corporate" at bounding box center [212, 197] width 111 height 11
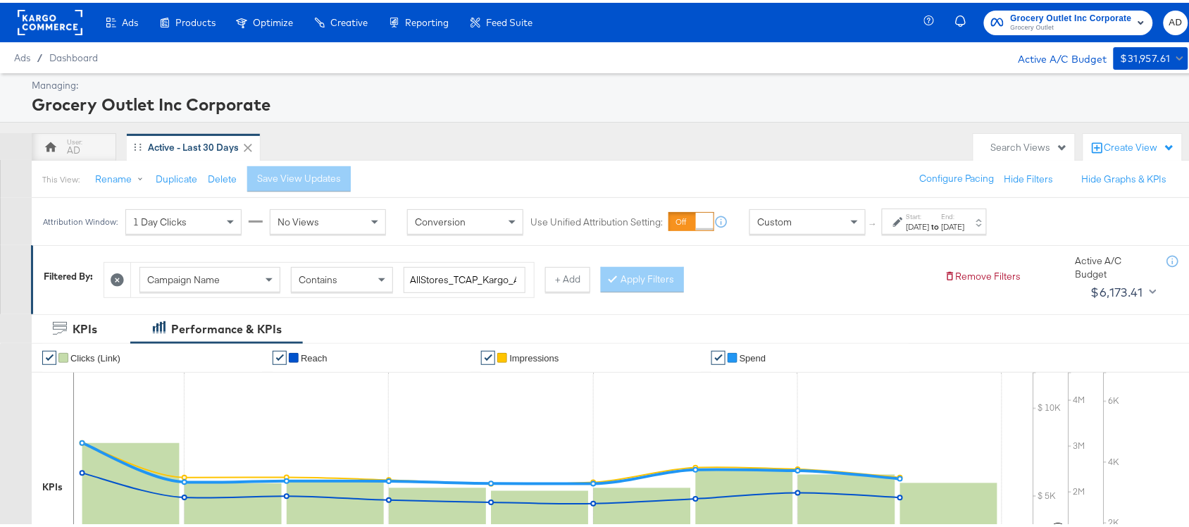
click at [930, 216] on label "Start:" at bounding box center [918, 213] width 23 height 9
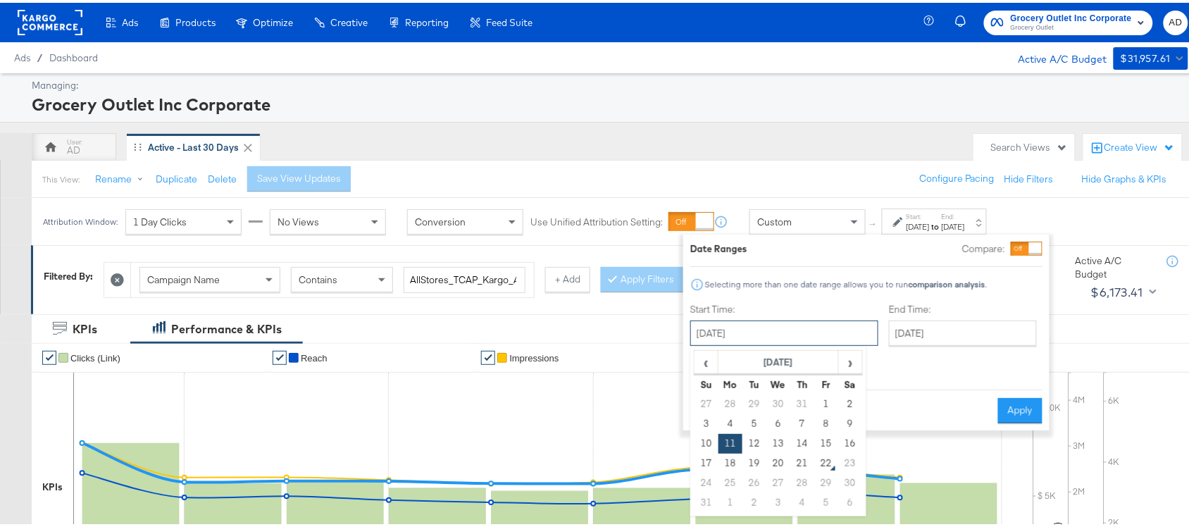
click at [767, 332] on input "August 11th 2025" at bounding box center [785, 330] width 188 height 25
click at [779, 458] on td "20" at bounding box center [779, 461] width 24 height 20
type input "August 20th 2025"
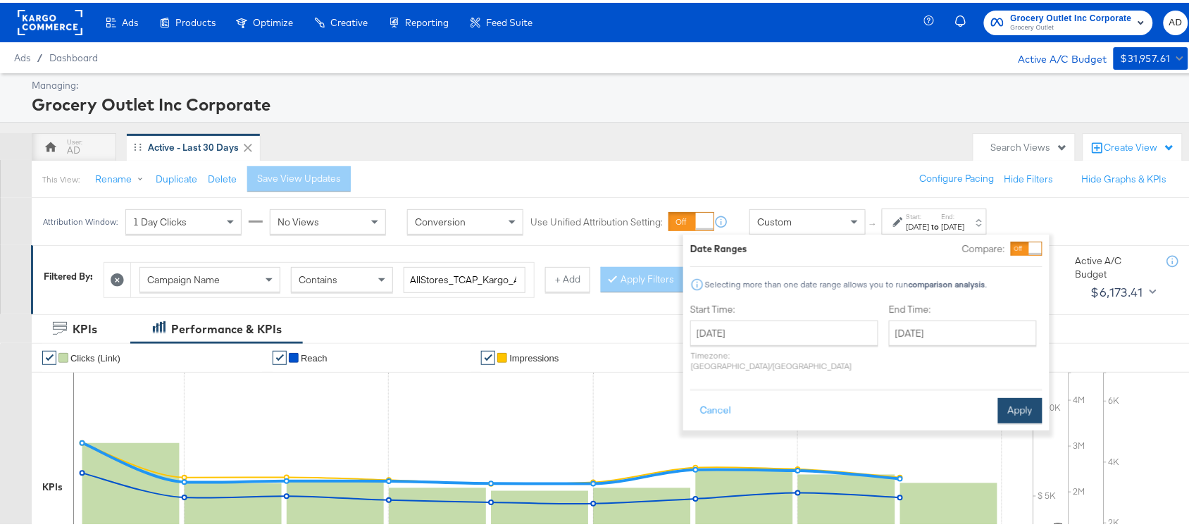
click at [1022, 397] on button "Apply" at bounding box center [1020, 407] width 44 height 25
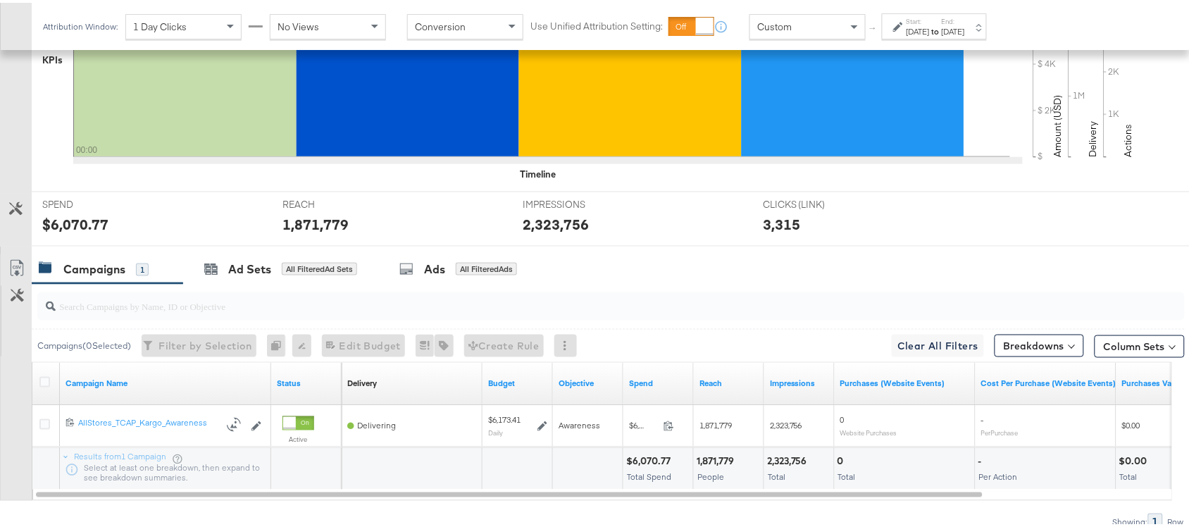
scroll to position [491, 0]
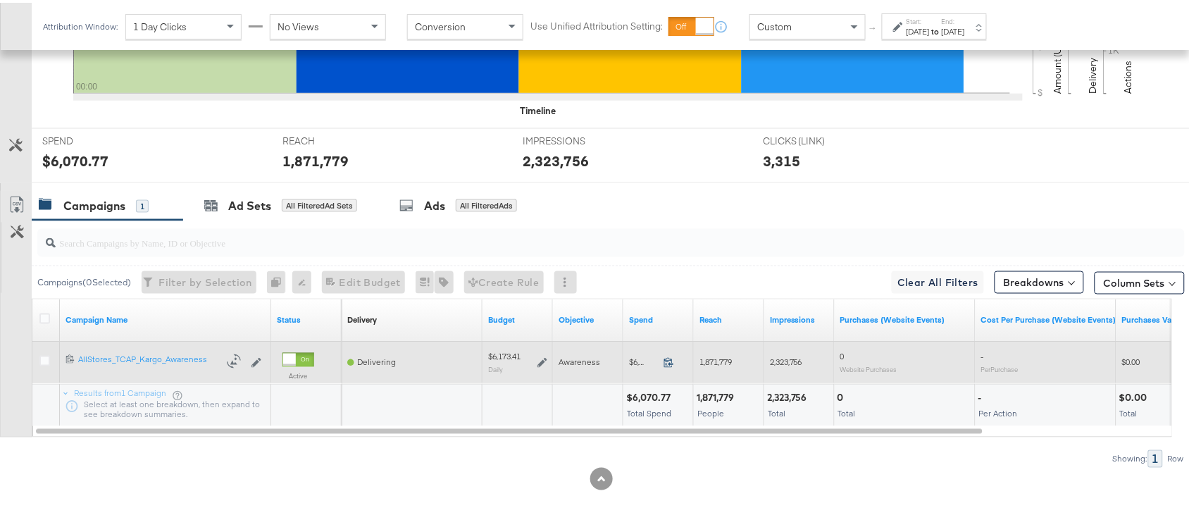
click at [667, 365] on icon at bounding box center [669, 359] width 11 height 11
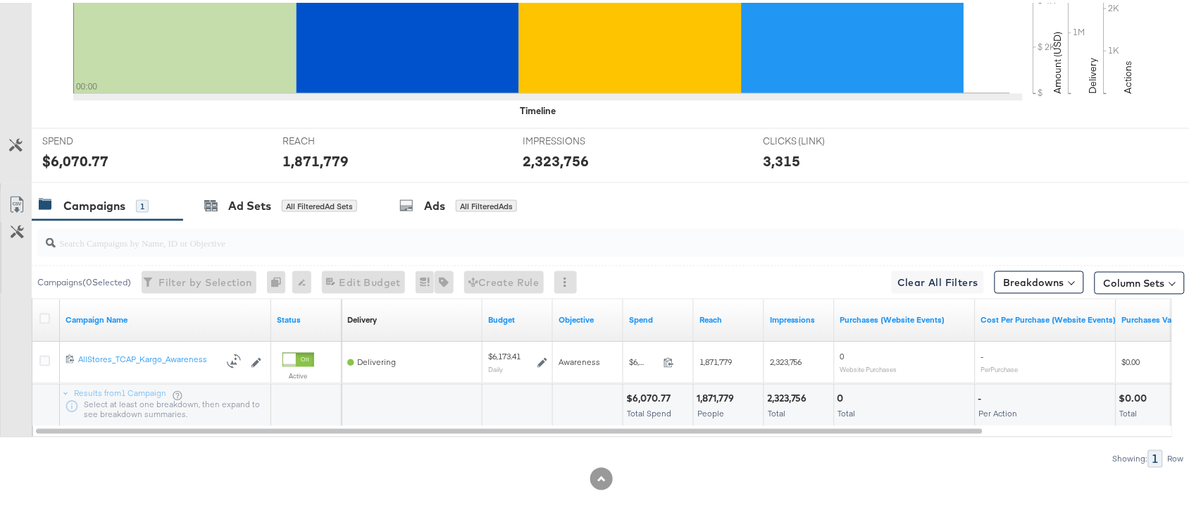
scroll to position [0, 0]
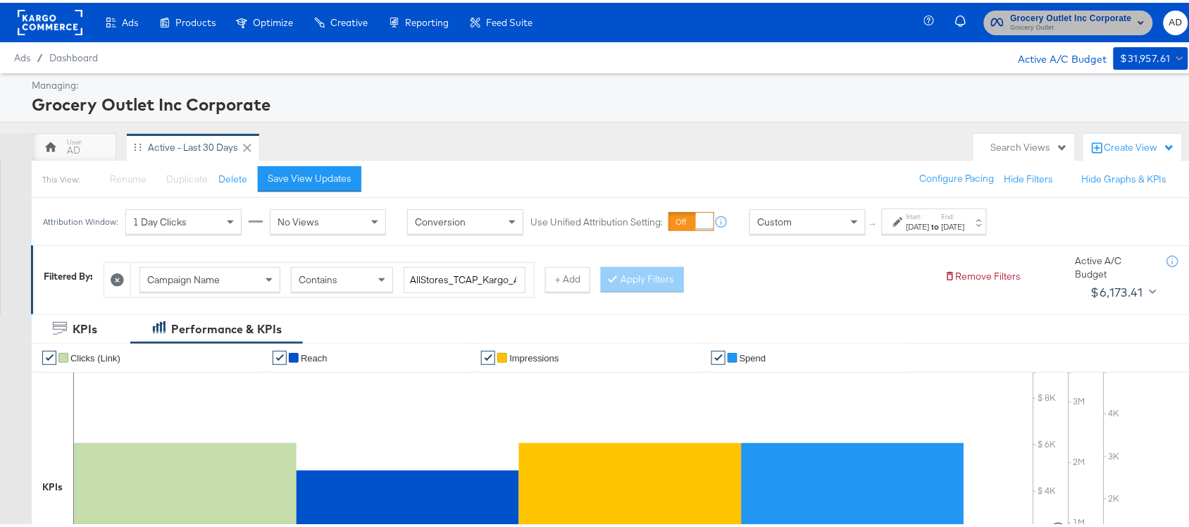
click at [1046, 25] on span "Grocery Outlet" at bounding box center [1071, 25] width 121 height 11
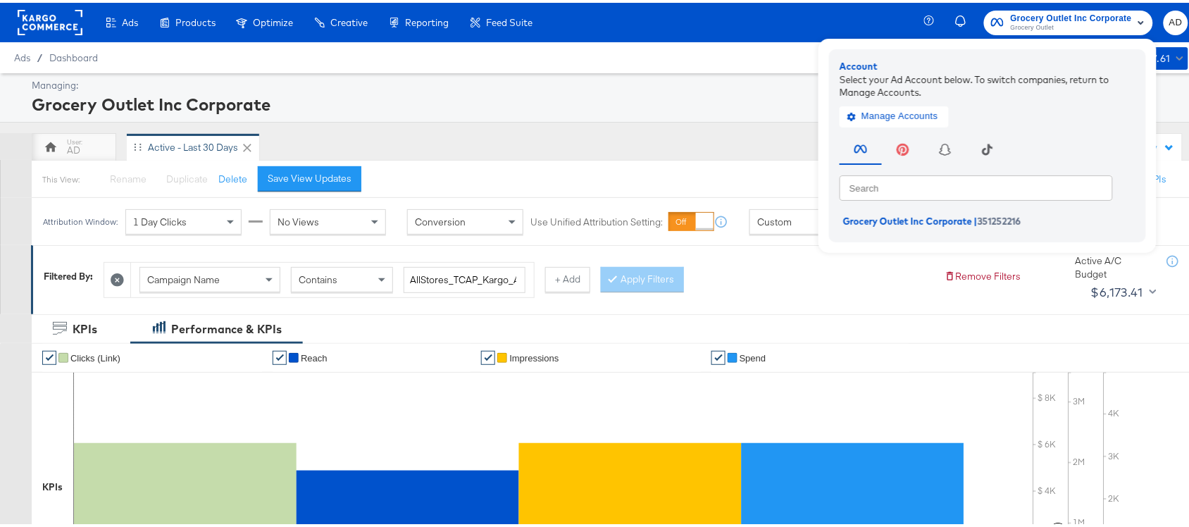
click at [41, 32] on div at bounding box center [50, 19] width 65 height 39
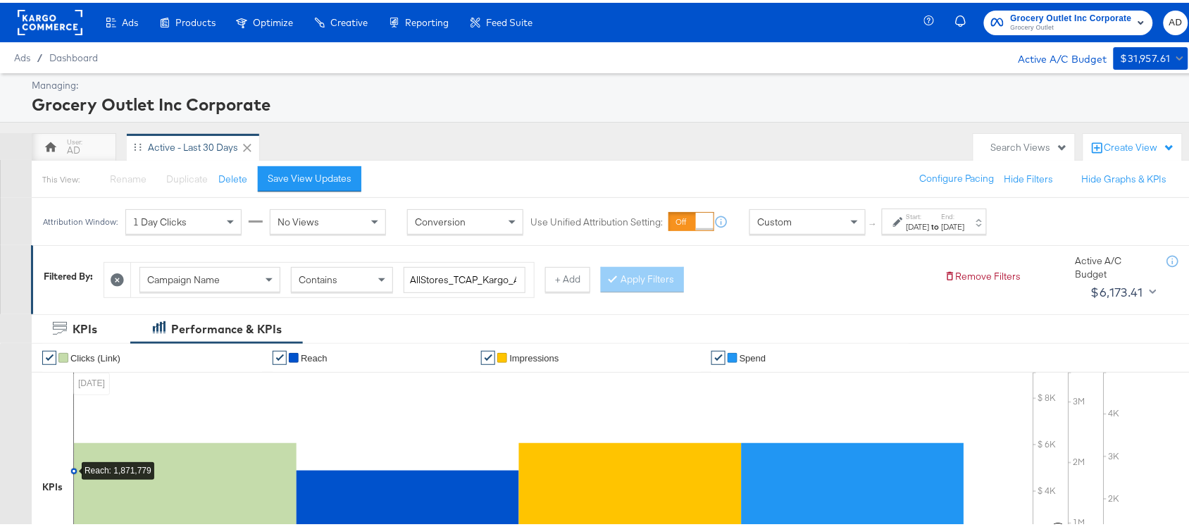
click at [32, 28] on rect at bounding box center [50, 19] width 65 height 25
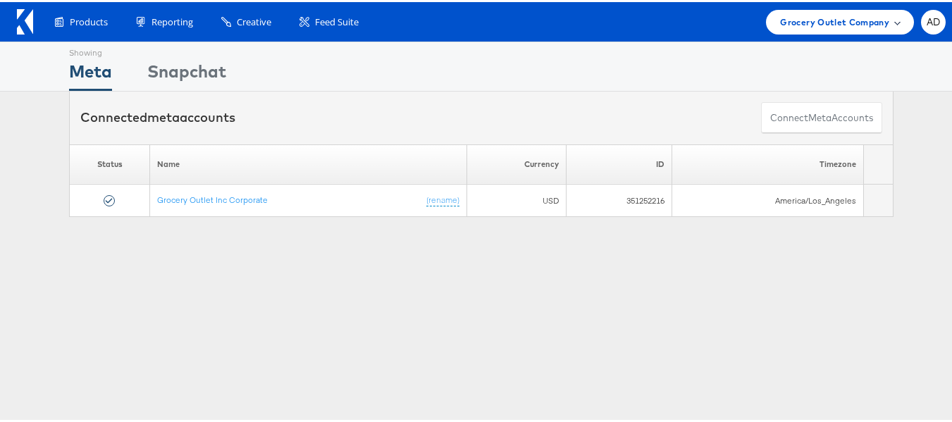
click at [803, 16] on span "Grocery Outlet Company" at bounding box center [834, 20] width 109 height 15
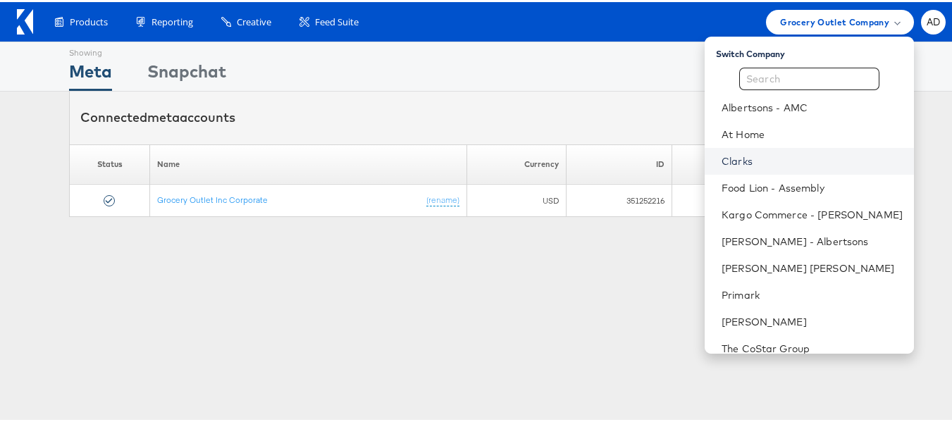
click at [723, 156] on link "Clarks" at bounding box center [812, 159] width 181 height 14
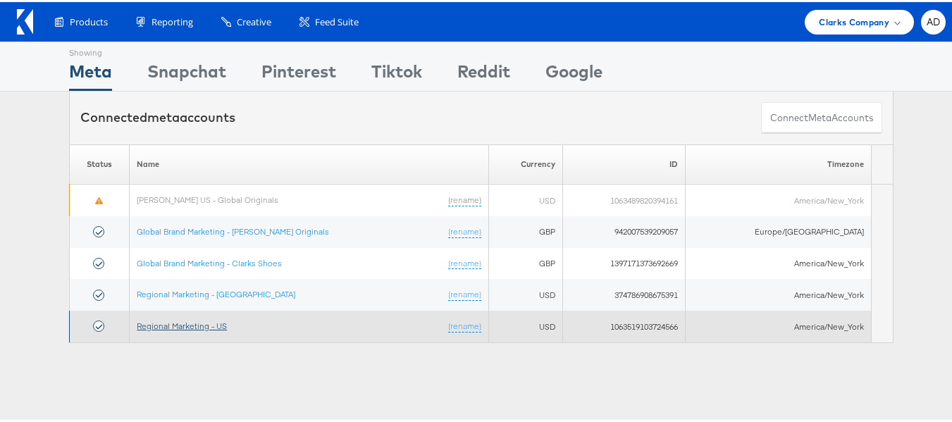
click at [199, 326] on link "Regional Marketing - US" at bounding box center [182, 323] width 90 height 11
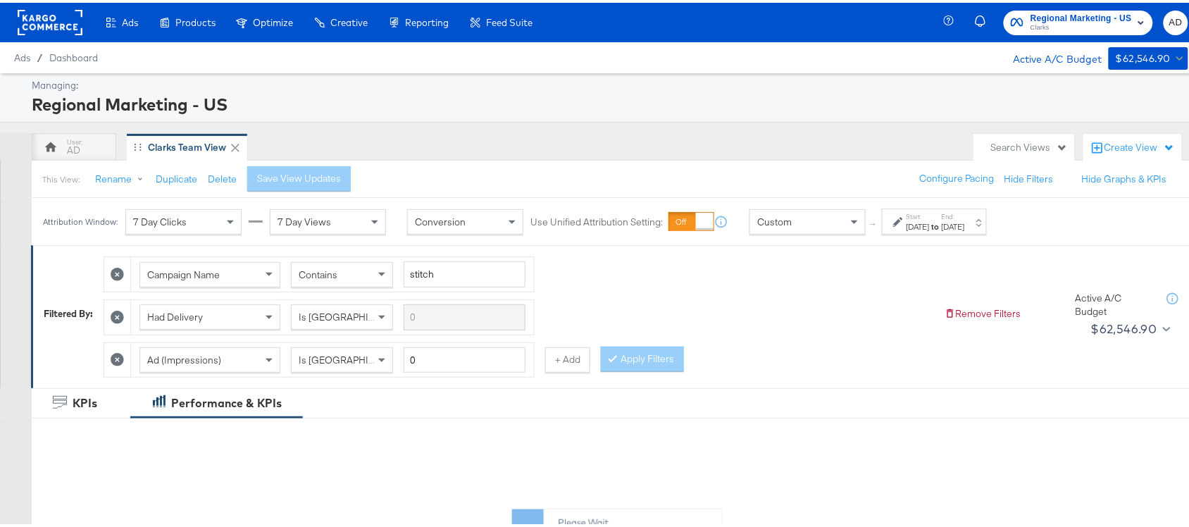
click at [942, 220] on strong "to" at bounding box center [936, 223] width 12 height 11
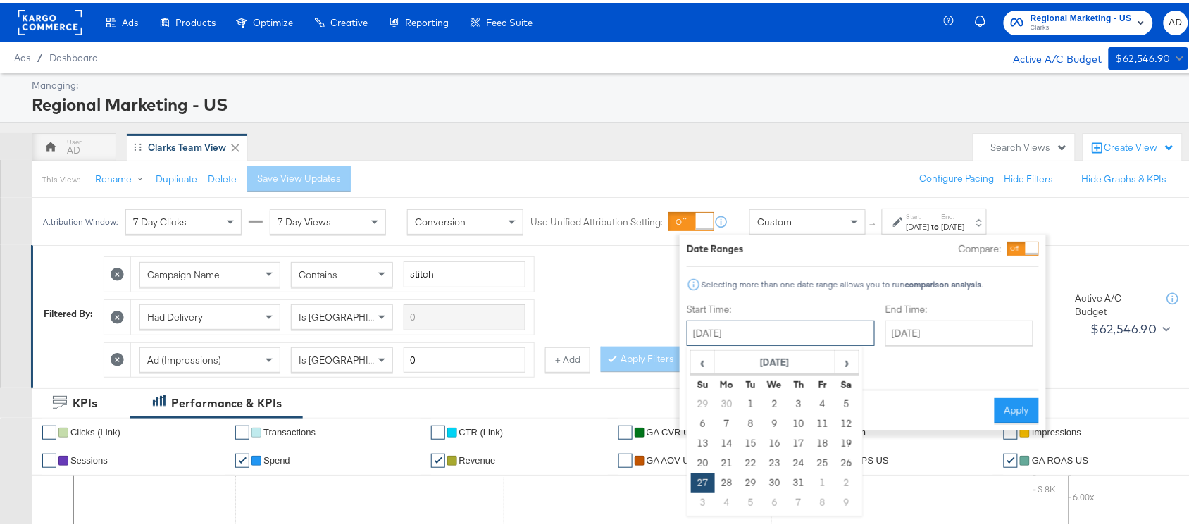
click at [788, 337] on input "[DATE]" at bounding box center [781, 330] width 188 height 25
click at [699, 457] on td "20" at bounding box center [703, 461] width 24 height 20
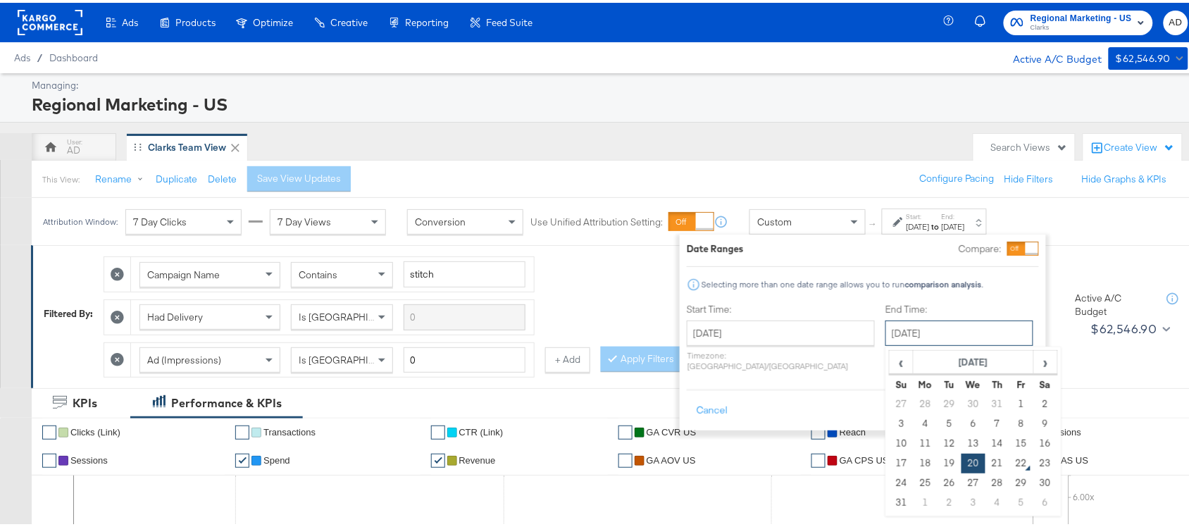
click at [903, 342] on input "[DATE]" at bounding box center [960, 330] width 148 height 25
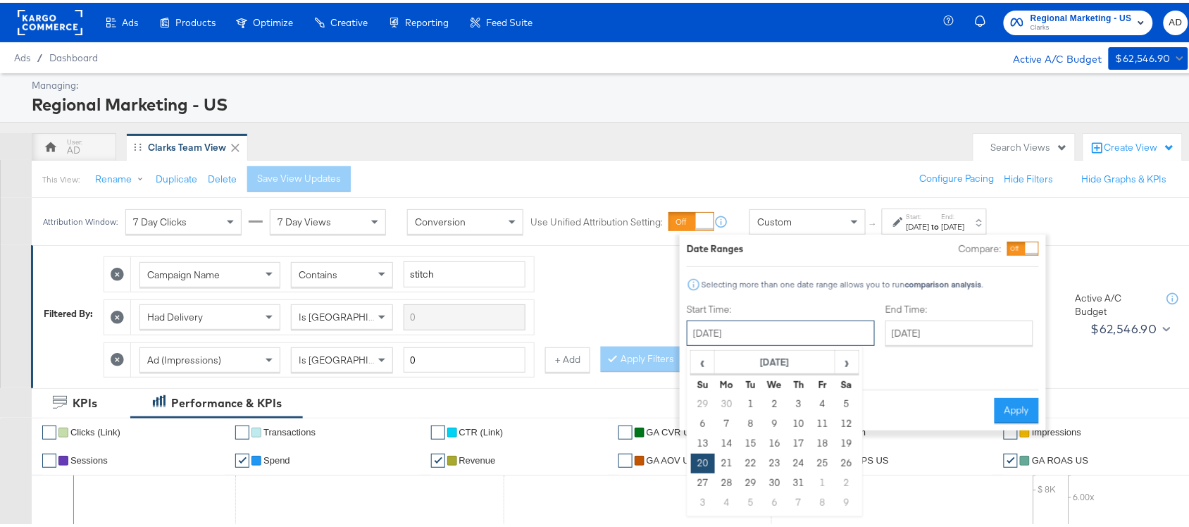
click at [724, 322] on input "[DATE]" at bounding box center [781, 330] width 188 height 25
click at [847, 364] on span "›" at bounding box center [847, 359] width 22 height 21
click at [702, 438] on td "10" at bounding box center [703, 441] width 24 height 20
type input "[DATE]"
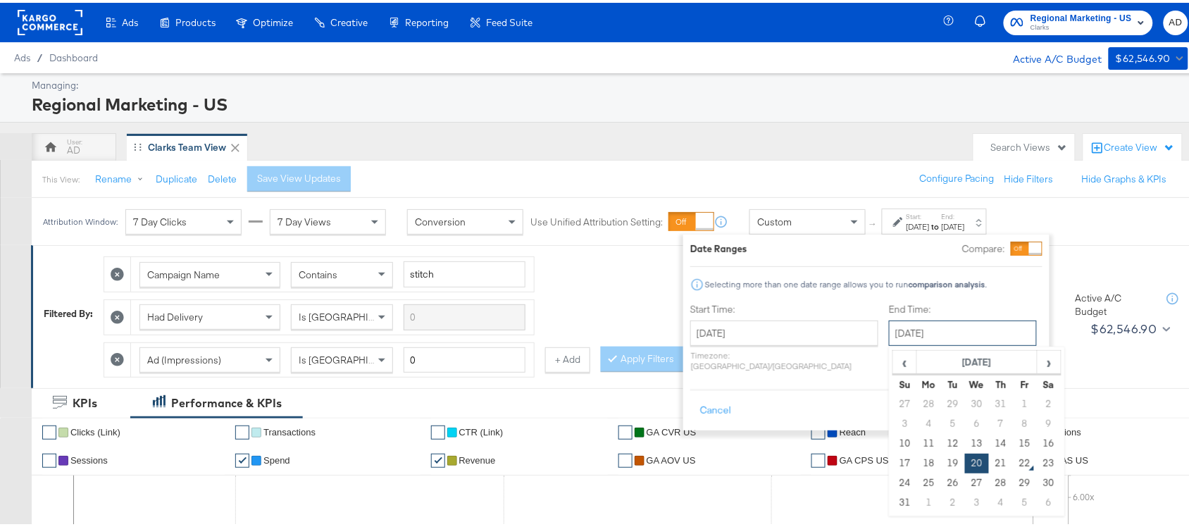
click at [938, 330] on input "[DATE]" at bounding box center [963, 330] width 148 height 25
click at [1037, 432] on td "16" at bounding box center [1049, 441] width 24 height 20
type input "[DATE]"
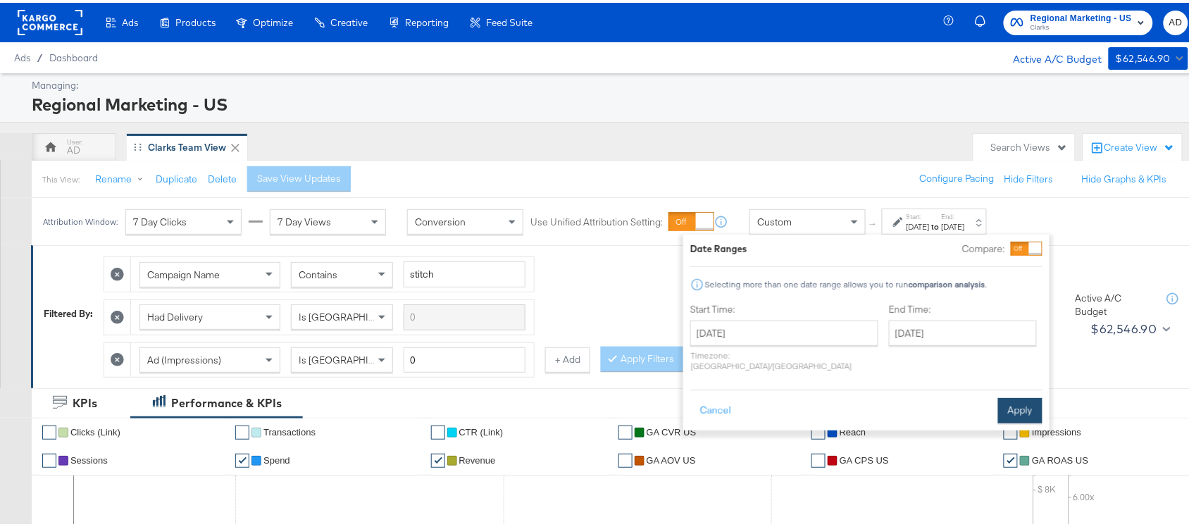
click at [1013, 397] on button "Apply" at bounding box center [1020, 407] width 44 height 25
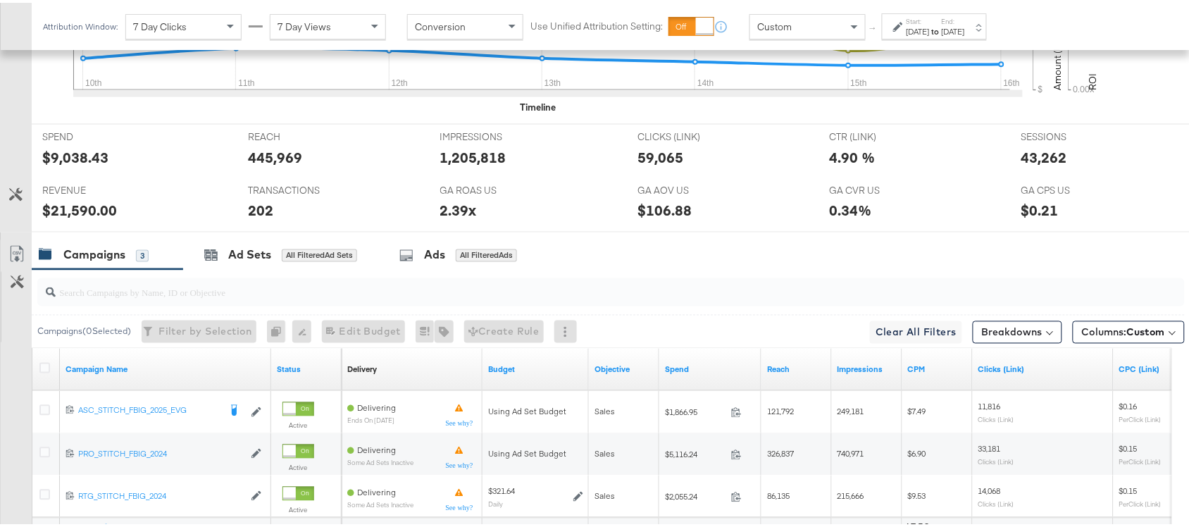
scroll to position [734, 0]
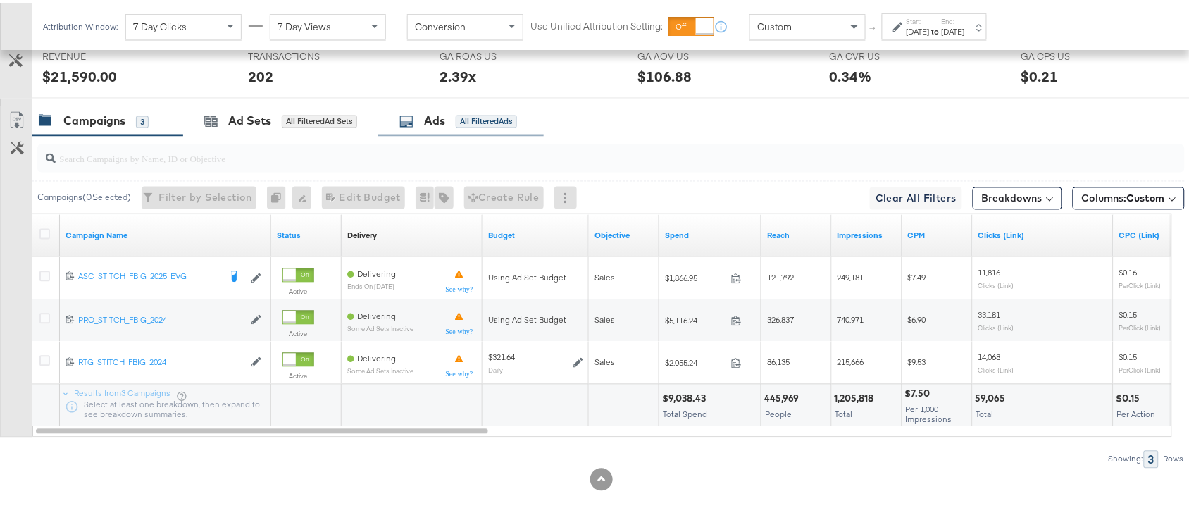
click at [442, 118] on div "Ads" at bounding box center [434, 119] width 21 height 16
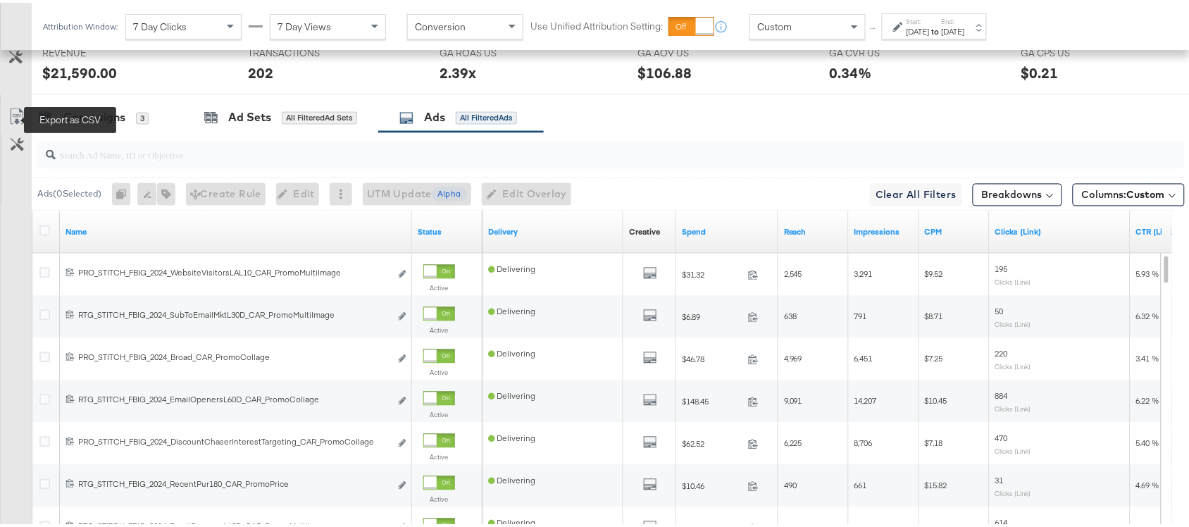
click at [13, 120] on icon at bounding box center [16, 114] width 17 height 17
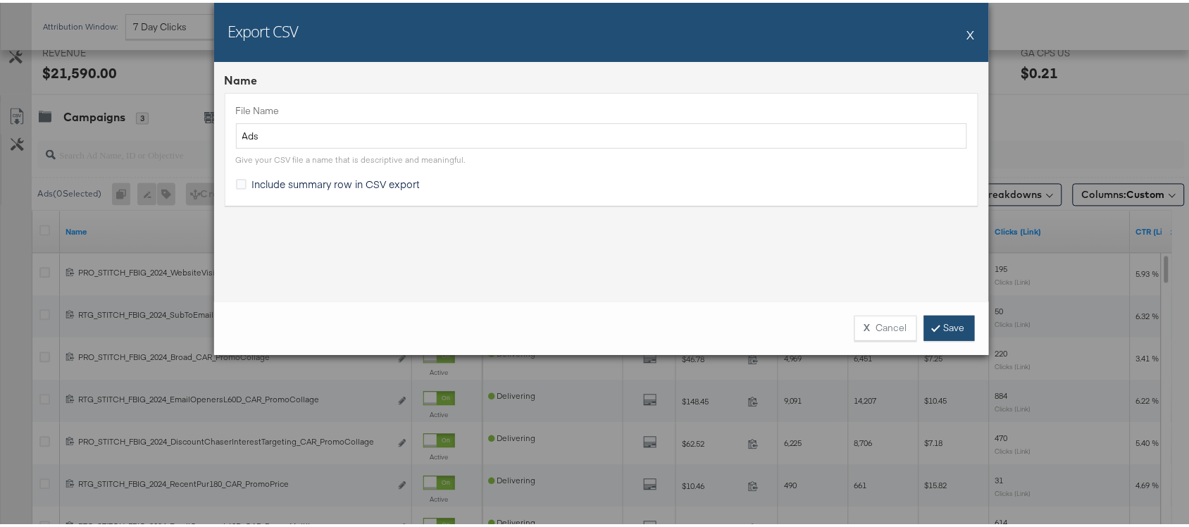
click at [951, 321] on link "Save" at bounding box center [949, 325] width 51 height 25
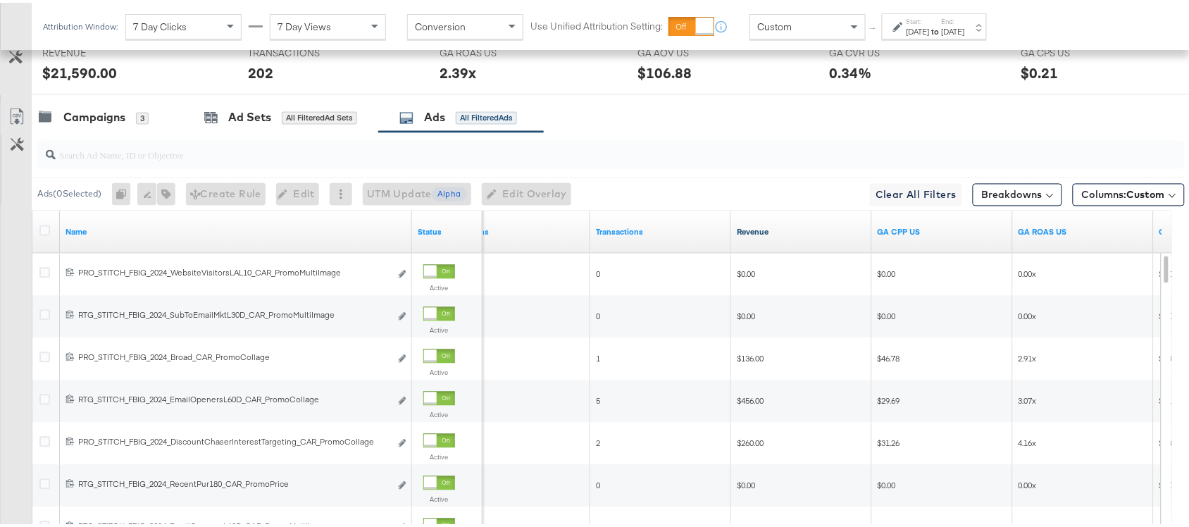
click at [781, 233] on link "Revenue" at bounding box center [802, 229] width 130 height 11
click at [781, 233] on link "Revenue ↓" at bounding box center [802, 229] width 130 height 11
click at [781, 233] on link "Revenue ↑" at bounding box center [802, 229] width 130 height 11
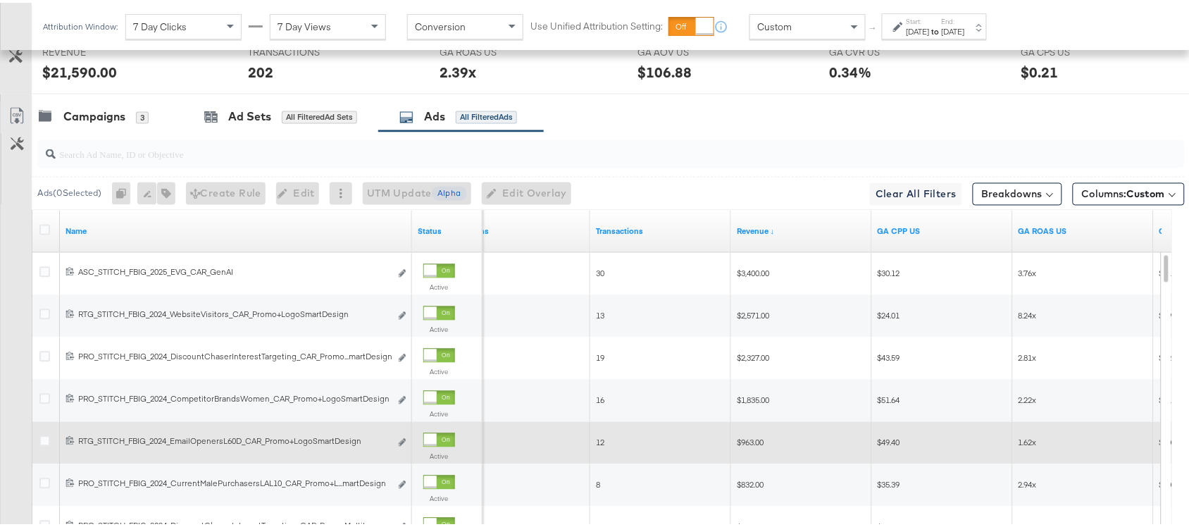
scroll to position [748, 0]
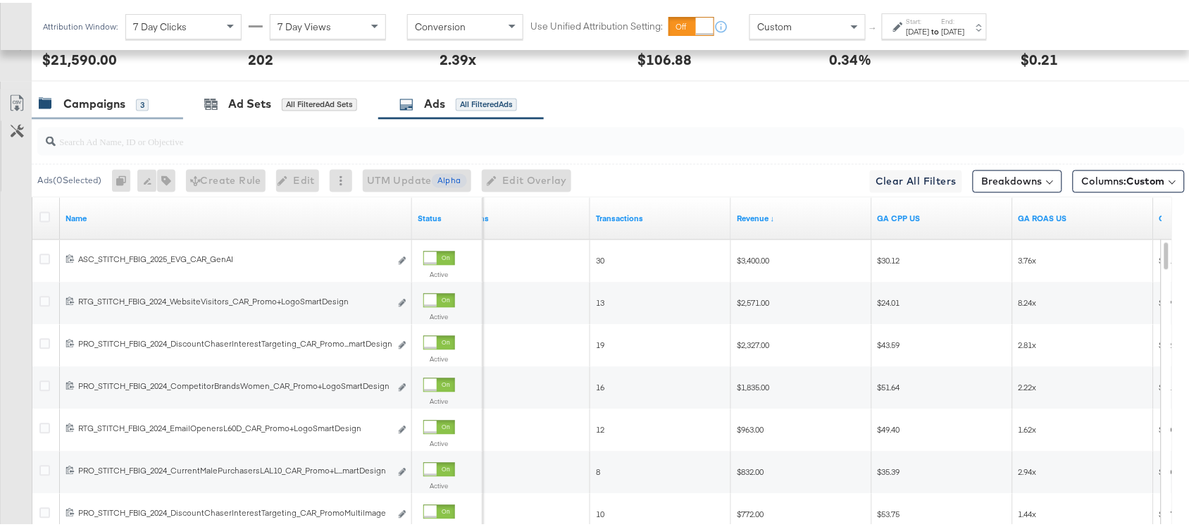
click at [102, 110] on div "Campaigns" at bounding box center [94, 102] width 62 height 16
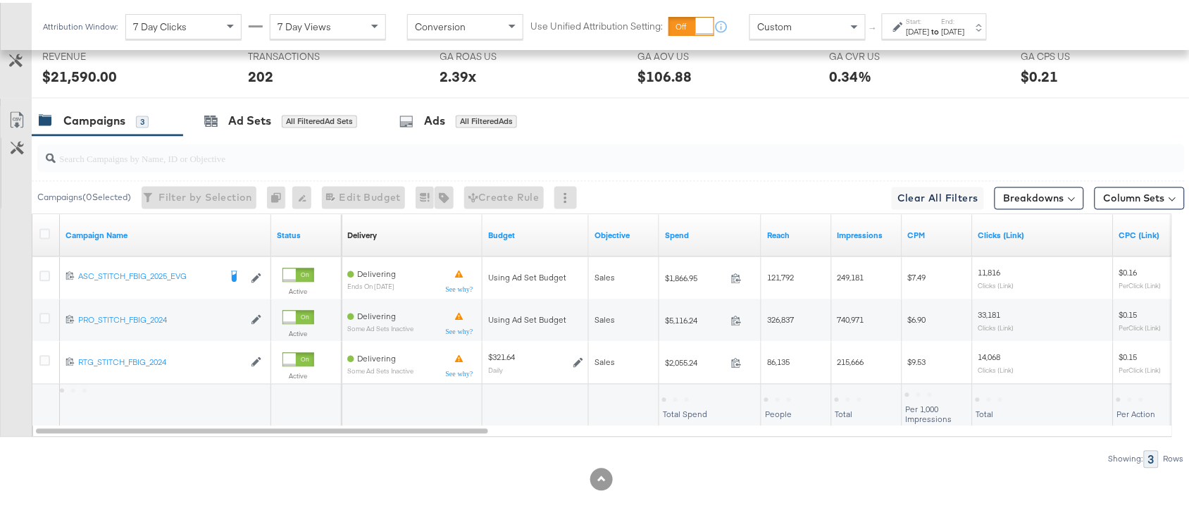
scroll to position [734, 0]
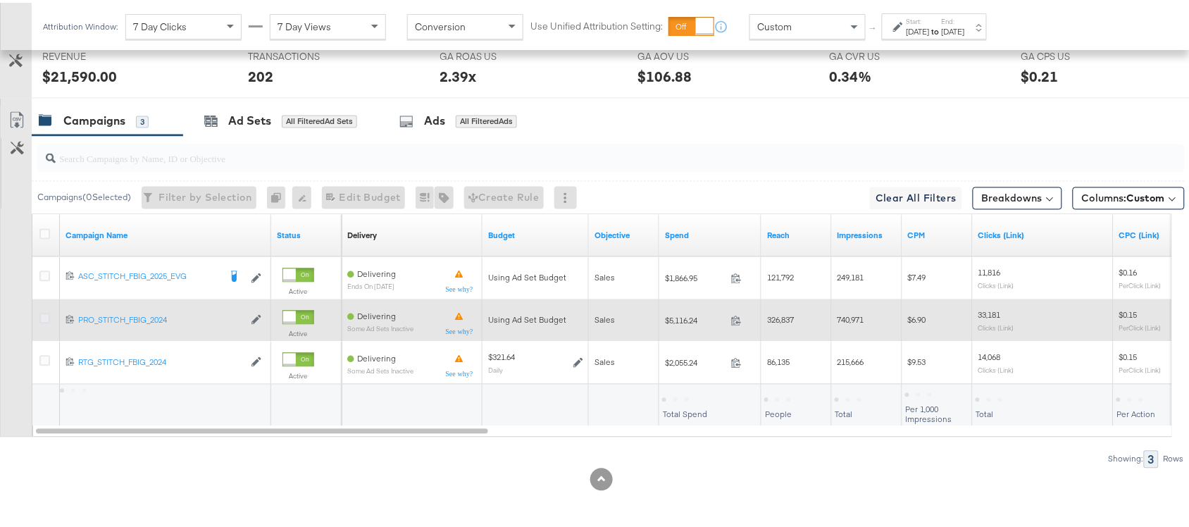
click at [44, 318] on icon at bounding box center [44, 316] width 11 height 11
click at [0, 0] on input "checkbox" at bounding box center [0, 0] width 0 height 0
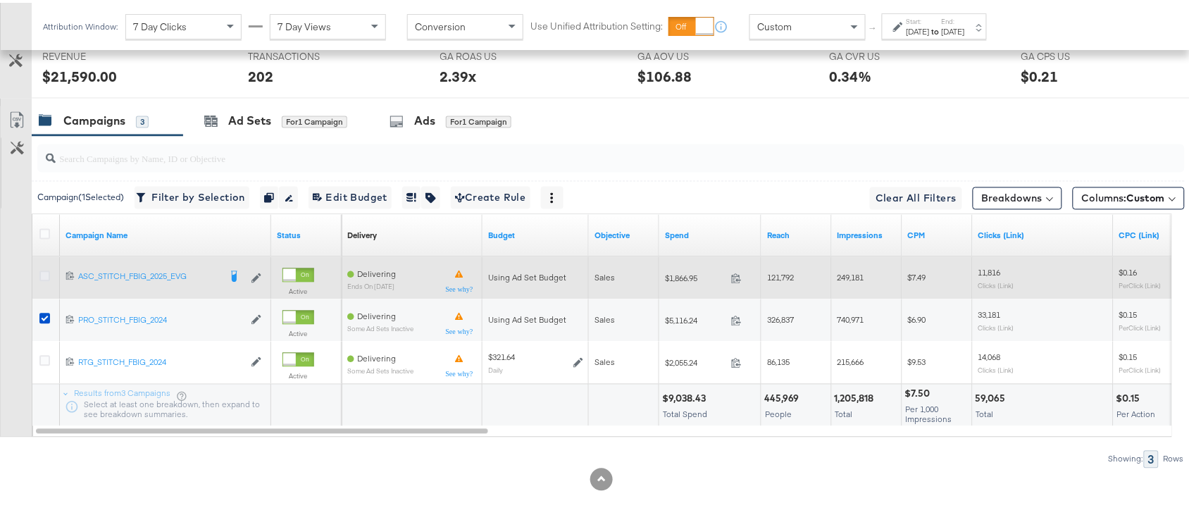
click at [47, 278] on icon at bounding box center [44, 273] width 11 height 11
click at [0, 0] on input "checkbox" at bounding box center [0, 0] width 0 height 0
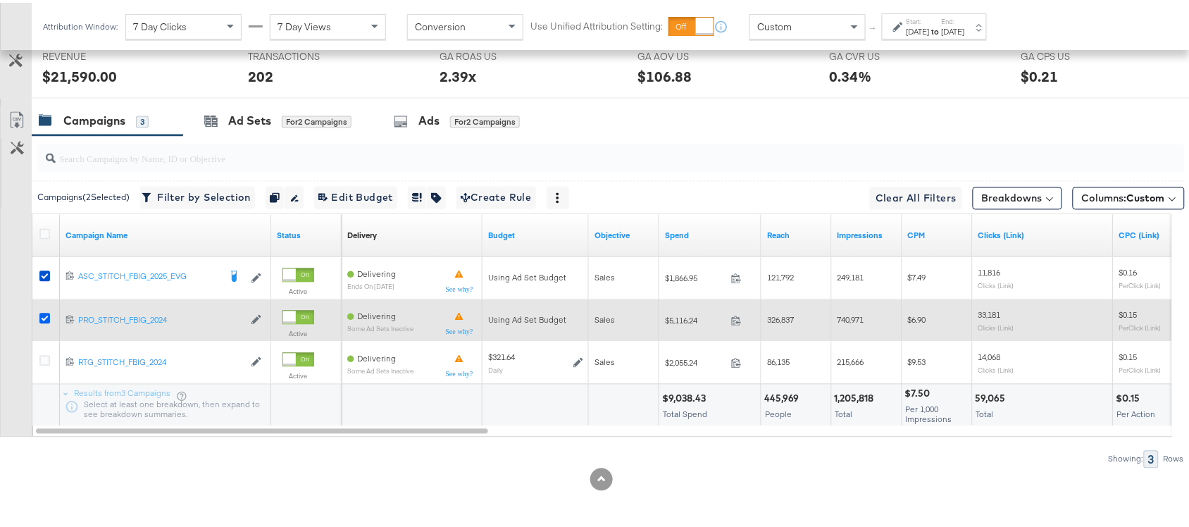
click at [43, 318] on icon at bounding box center [44, 316] width 11 height 11
click at [0, 0] on input "checkbox" at bounding box center [0, 0] width 0 height 0
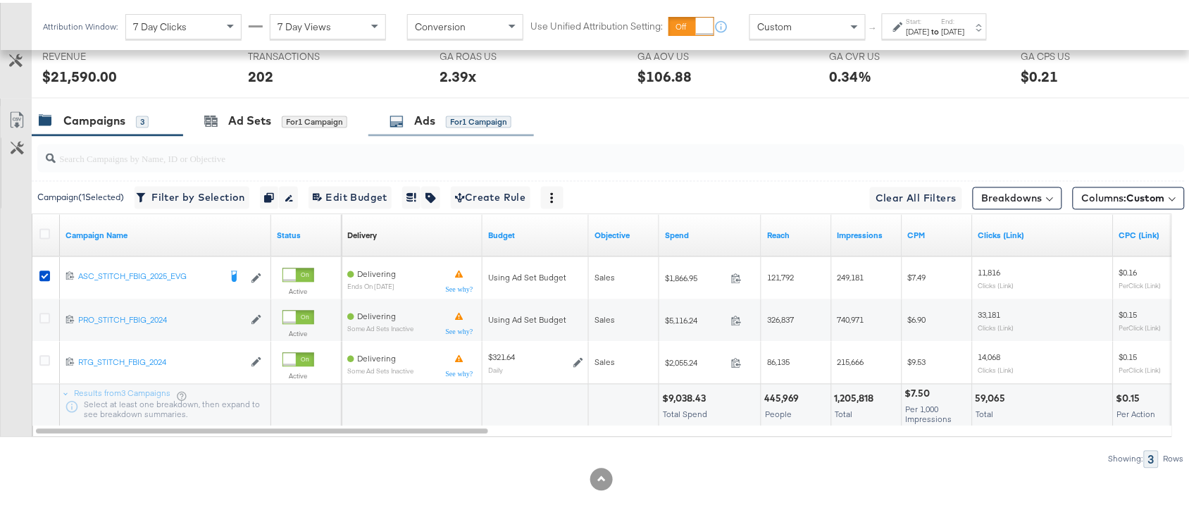
click at [437, 128] on div "Ads for 1 Campaign" at bounding box center [452, 119] width 166 height 30
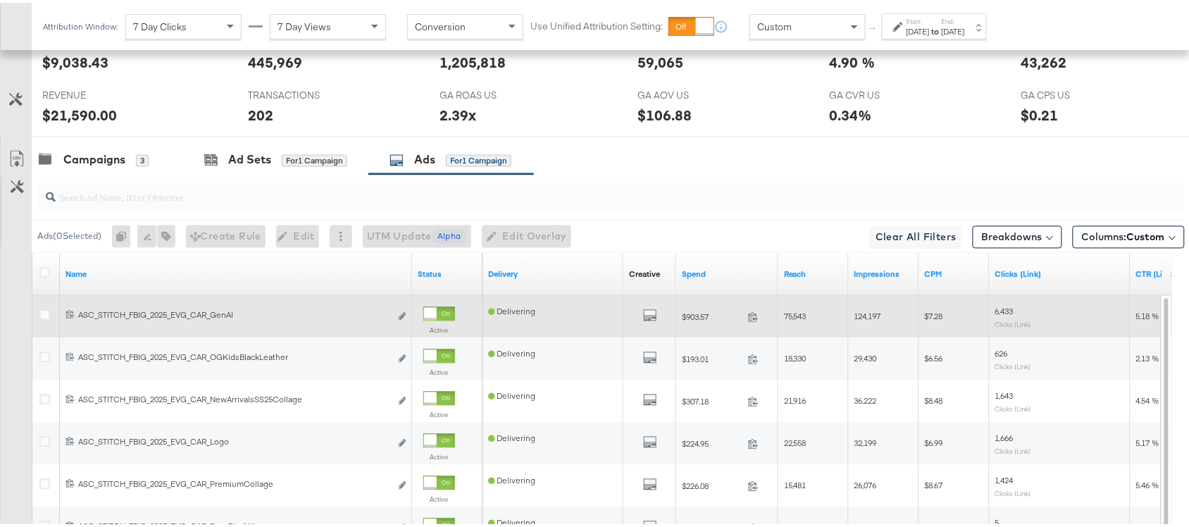
scroll to position [748, 0]
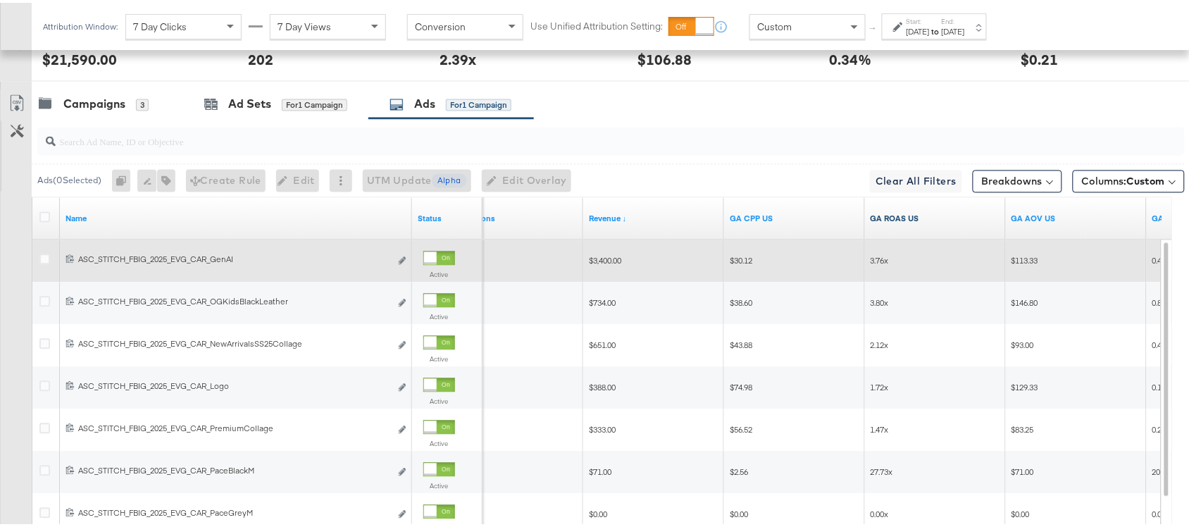
click at [936, 219] on link "GA ROAS US" at bounding box center [936, 216] width 130 height 11
click at [703, 109] on div "Campaigns 3 Ad Sets for 1 Campaign Ads for 1 Campaign" at bounding box center [617, 102] width 1171 height 30
click at [924, 220] on link "GA ROAS US ↓" at bounding box center [936, 216] width 130 height 11
click at [924, 220] on link "GA ROAS US ↑" at bounding box center [936, 216] width 130 height 11
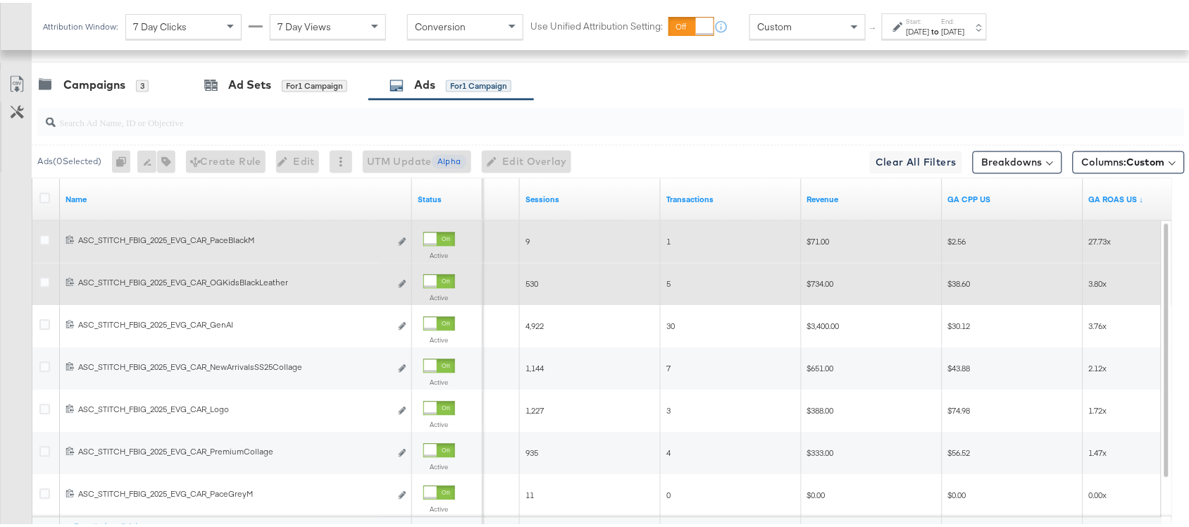
scroll to position [765, 0]
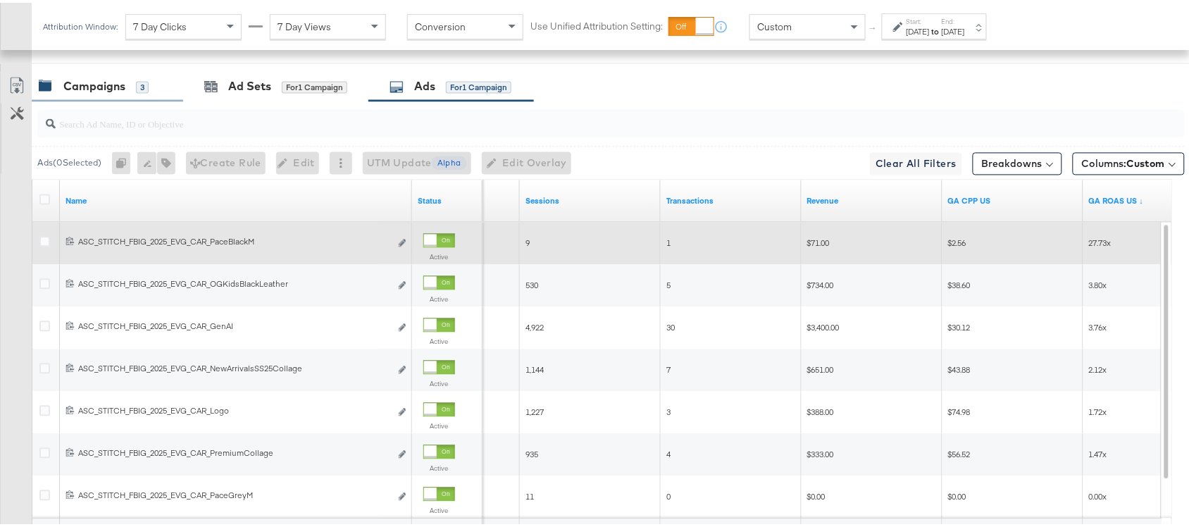
click at [97, 89] on div "Campaigns" at bounding box center [94, 84] width 62 height 16
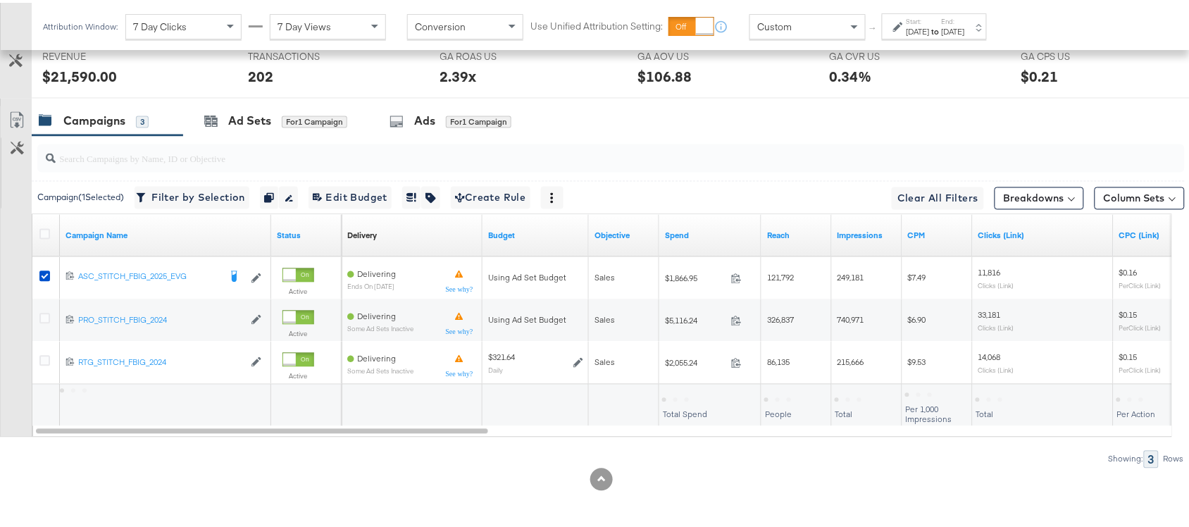
scroll to position [734, 0]
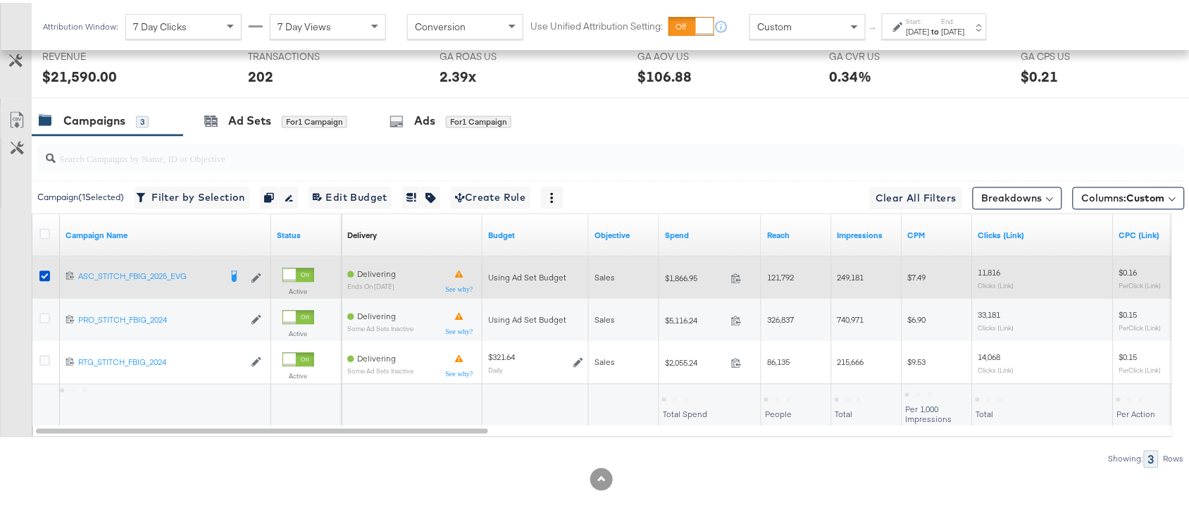
click at [51, 266] on div at bounding box center [47, 275] width 26 height 25
click at [47, 273] on icon at bounding box center [44, 273] width 11 height 11
click at [0, 0] on input "checkbox" at bounding box center [0, 0] width 0 height 0
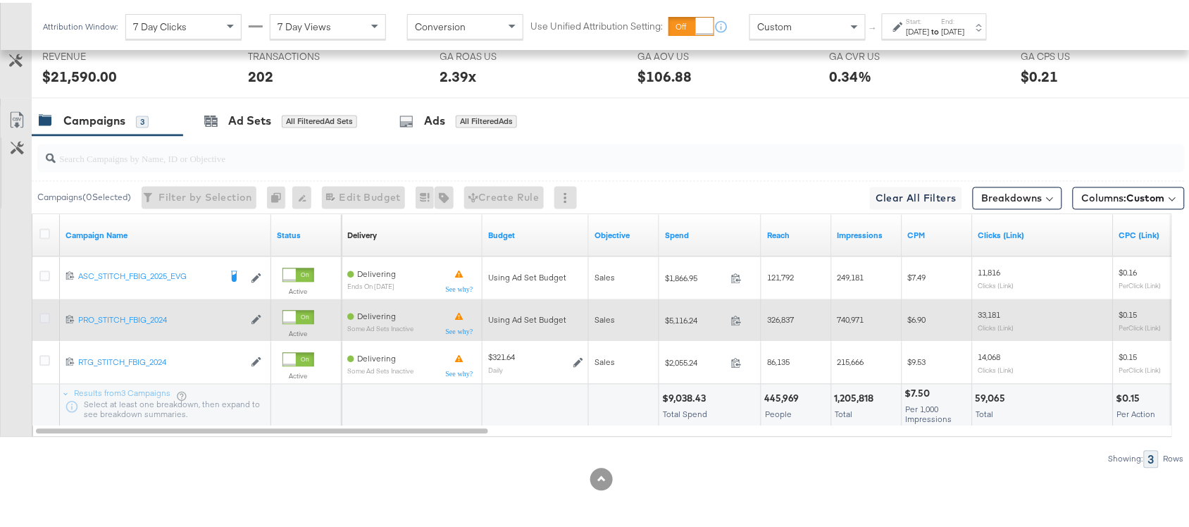
click at [41, 312] on icon at bounding box center [44, 316] width 11 height 11
click at [0, 0] on input "checkbox" at bounding box center [0, 0] width 0 height 0
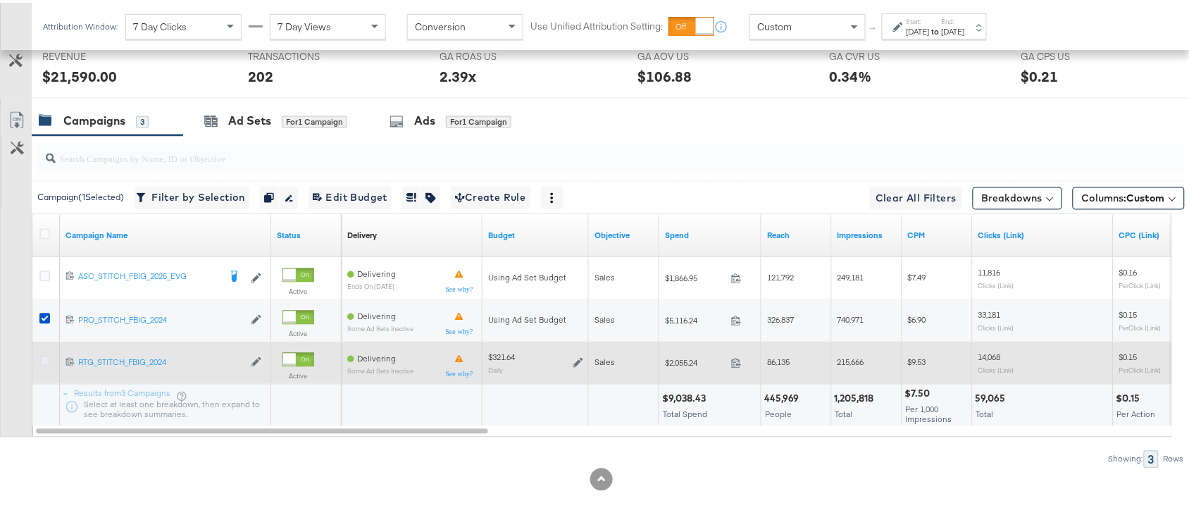
click at [46, 358] on icon at bounding box center [44, 358] width 11 height 11
click at [0, 0] on input "checkbox" at bounding box center [0, 0] width 0 height 0
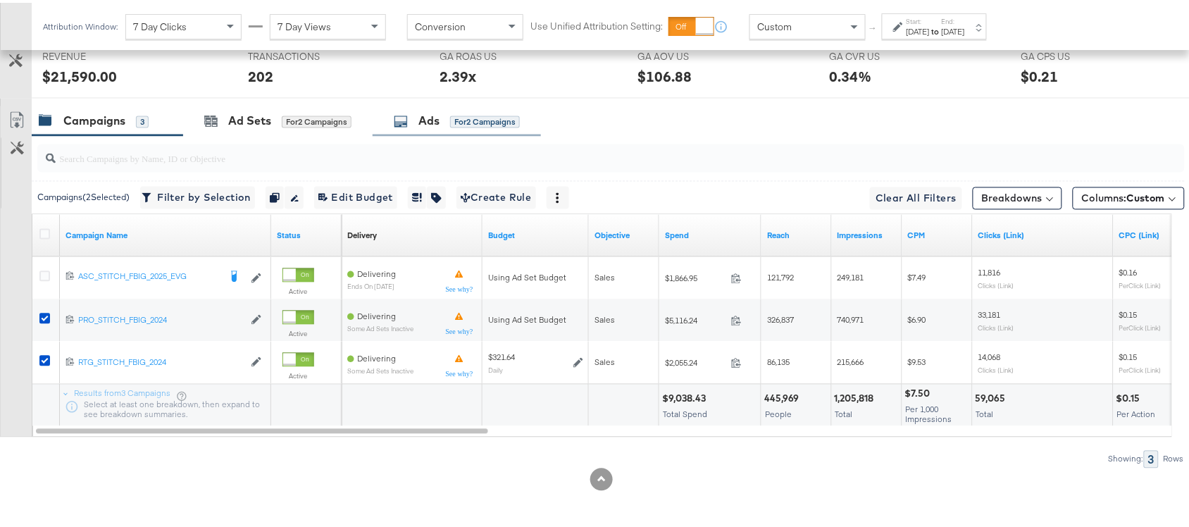
click at [421, 122] on div "Ads" at bounding box center [429, 119] width 21 height 16
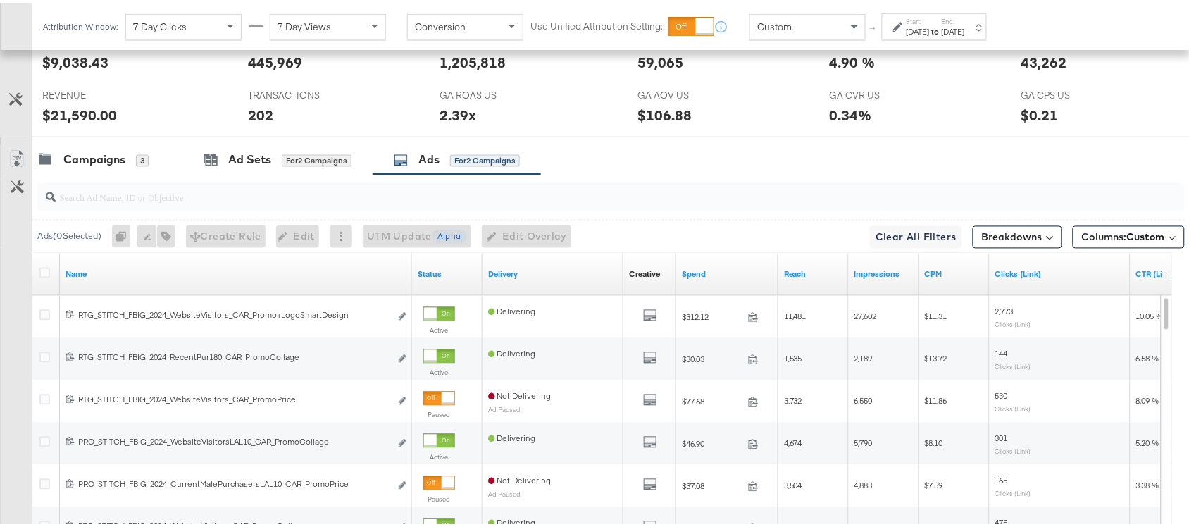
scroll to position [765, 0]
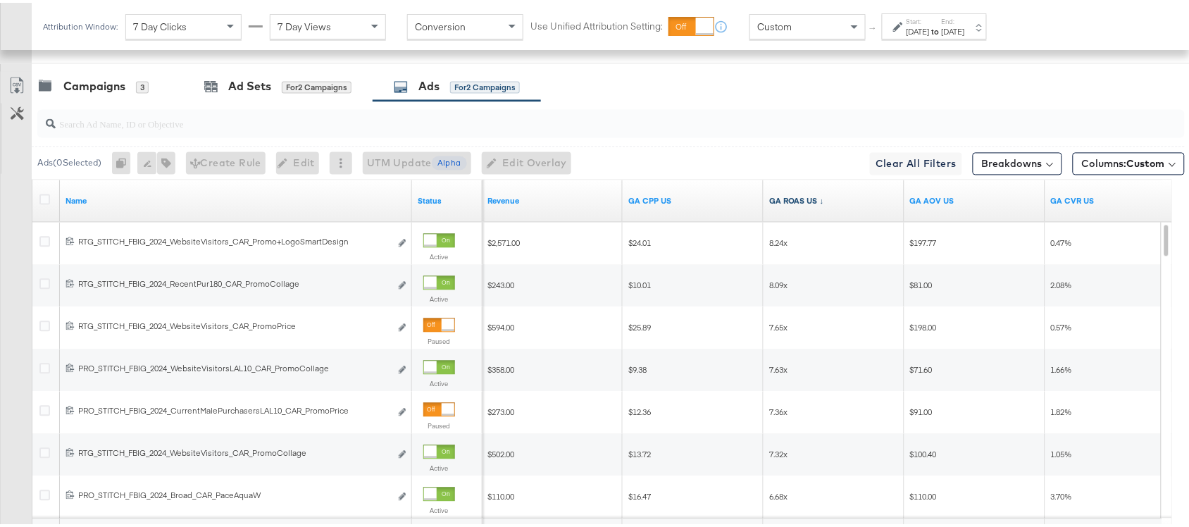
click at [823, 202] on link "GA ROAS US ↓" at bounding box center [834, 198] width 130 height 11
click at [829, 202] on link "GA ROAS US ↑" at bounding box center [834, 198] width 130 height 11
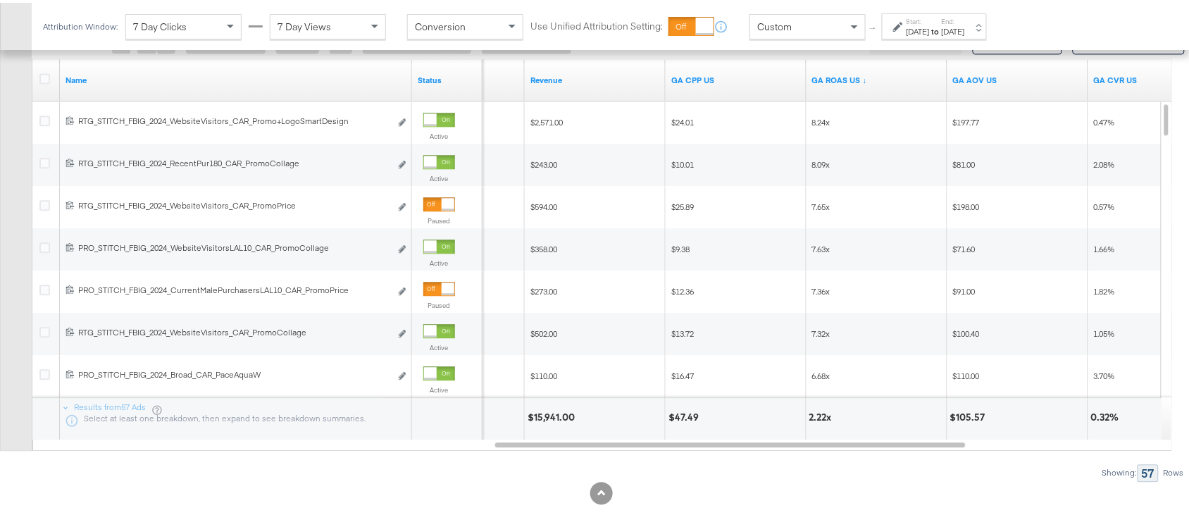
scroll to position [888, 0]
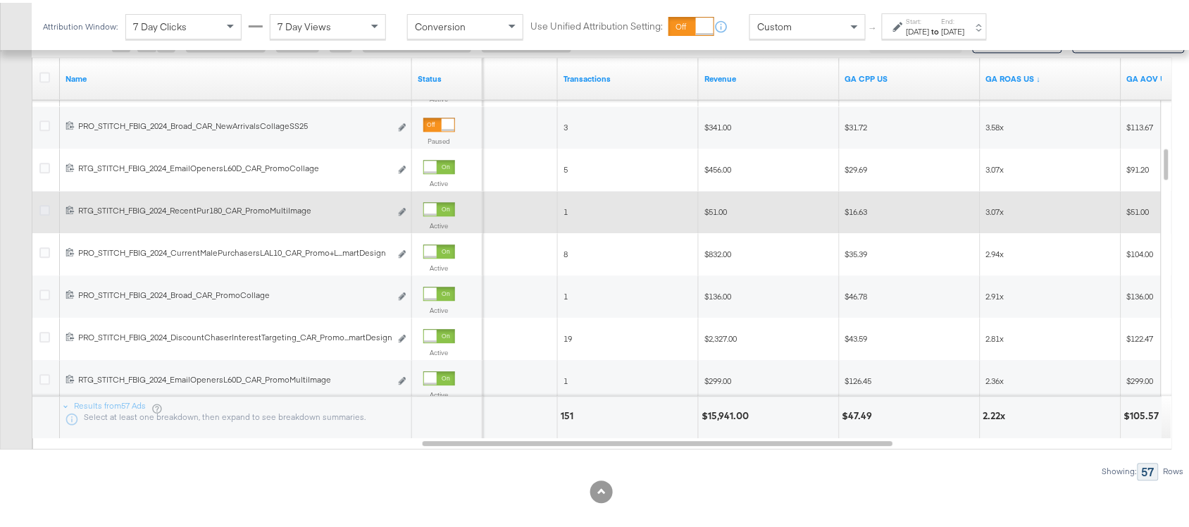
click at [43, 211] on icon at bounding box center [44, 207] width 11 height 11
click at [0, 0] on input "checkbox" at bounding box center [0, 0] width 0 height 0
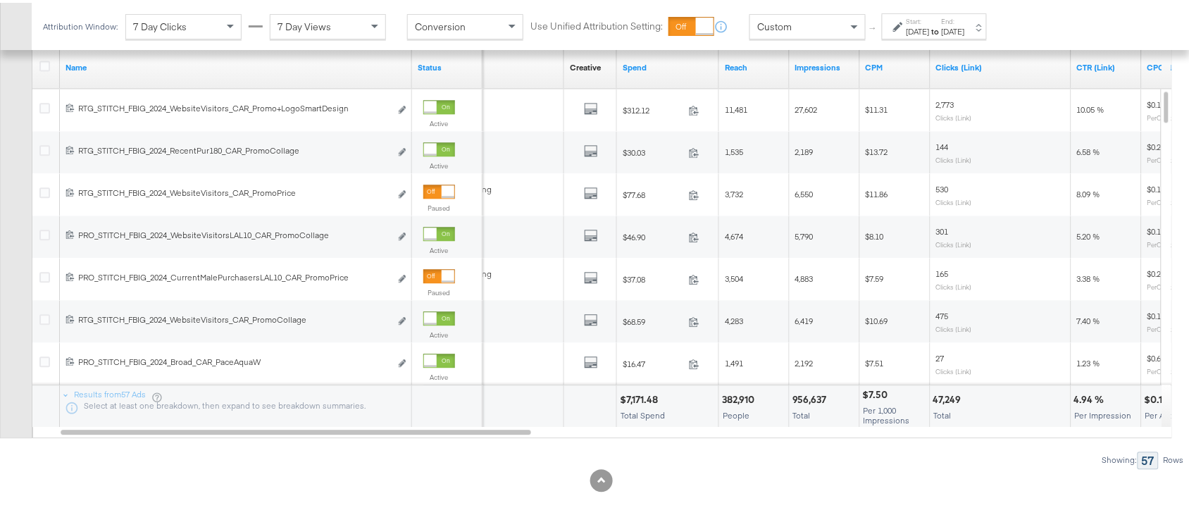
scroll to position [903, 0]
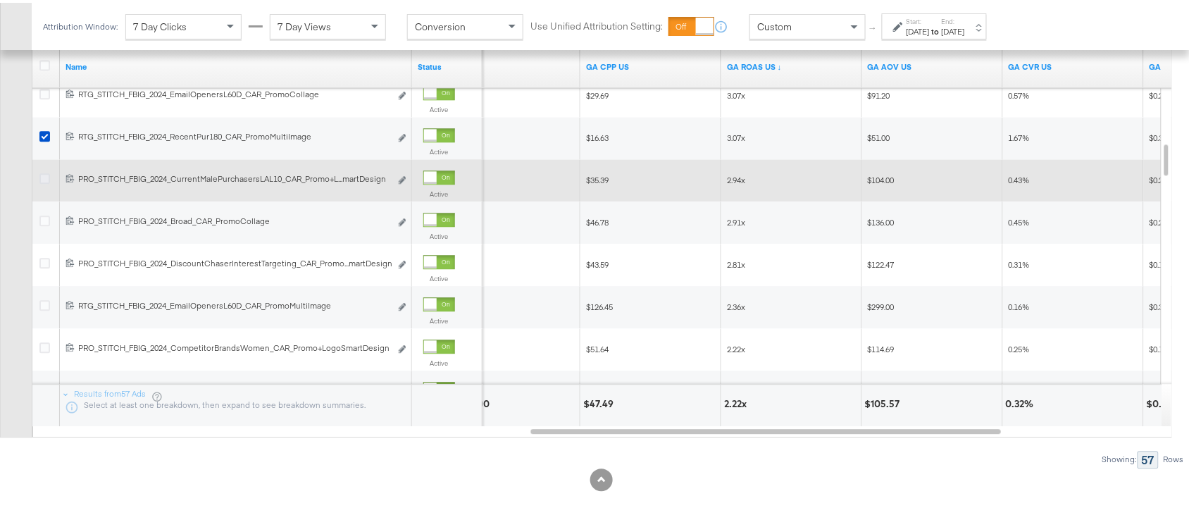
click at [40, 175] on icon at bounding box center [44, 176] width 11 height 11
click at [0, 0] on input "checkbox" at bounding box center [0, 0] width 0 height 0
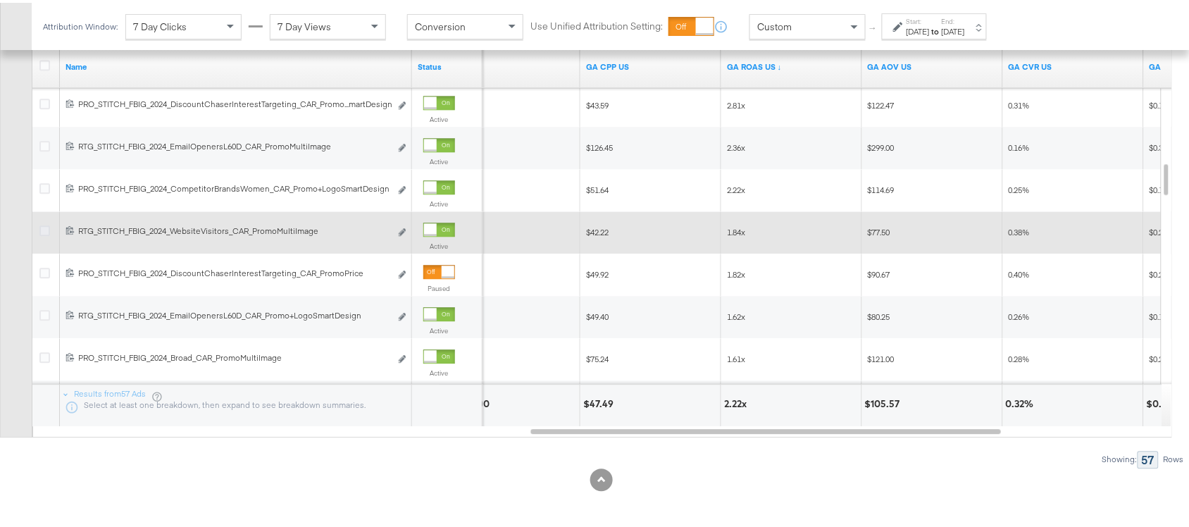
click at [47, 230] on icon at bounding box center [44, 228] width 11 height 11
click at [0, 0] on input "checkbox" at bounding box center [0, 0] width 0 height 0
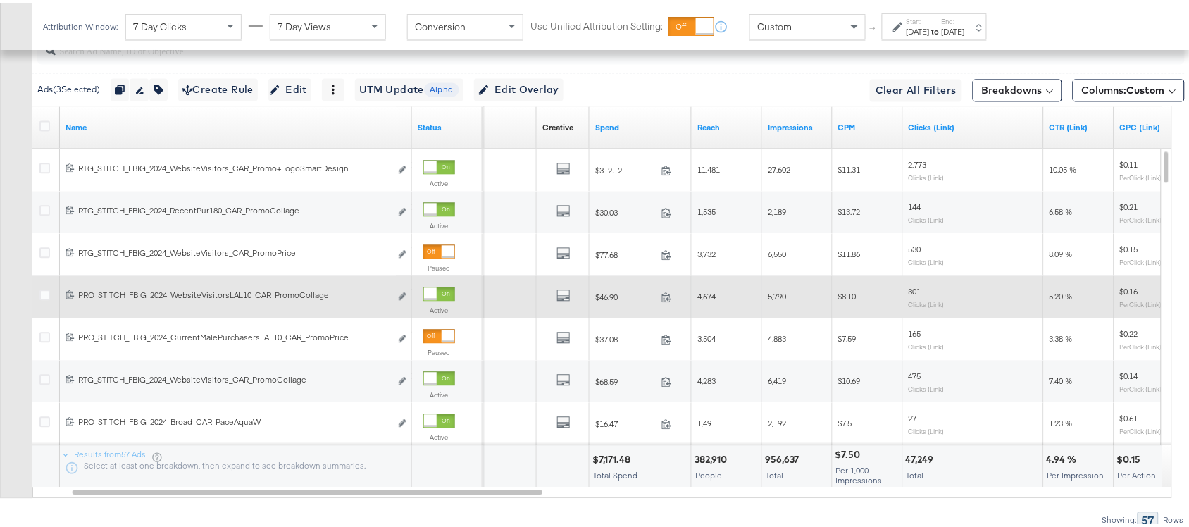
scroll to position [840, 0]
